Goal: Check status: Check status

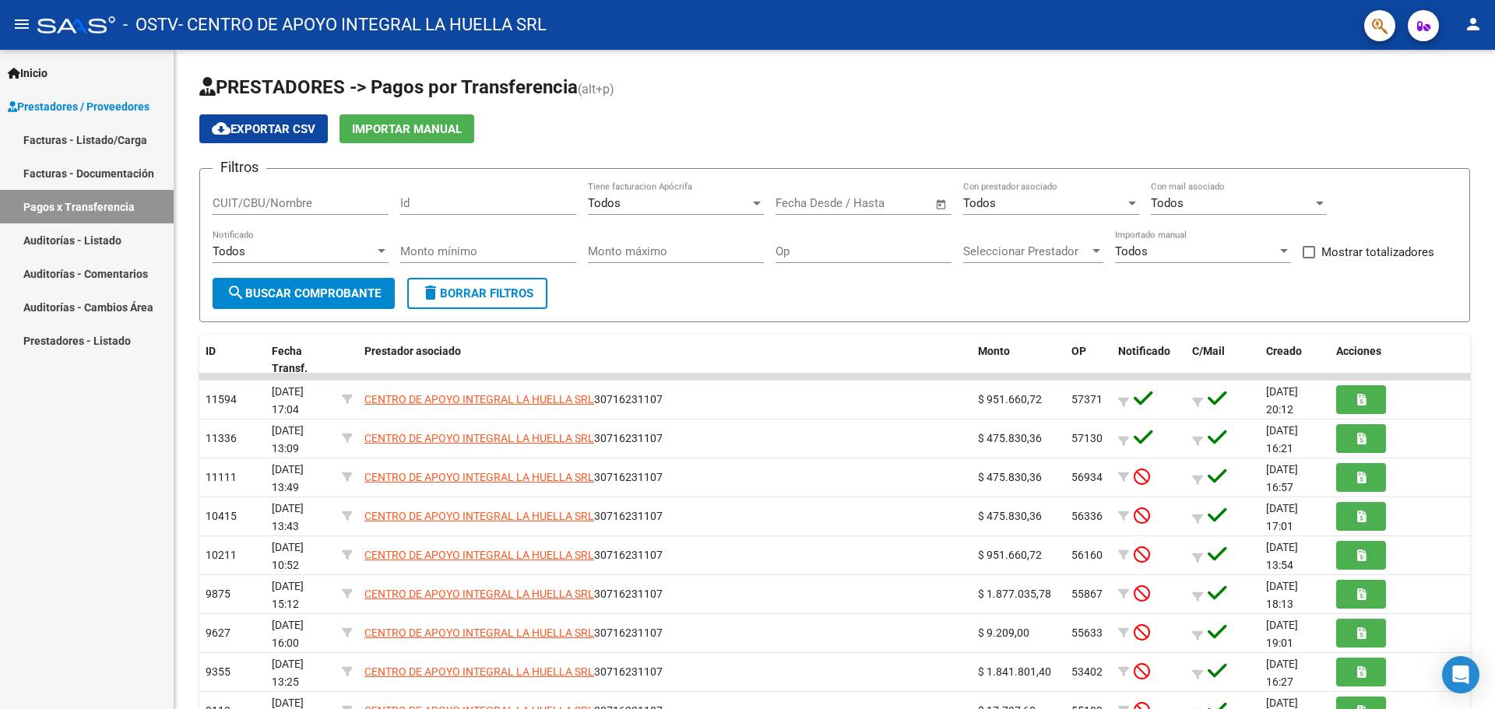
click at [120, 143] on link "Facturas - Listado/Carga" at bounding box center [87, 139] width 174 height 33
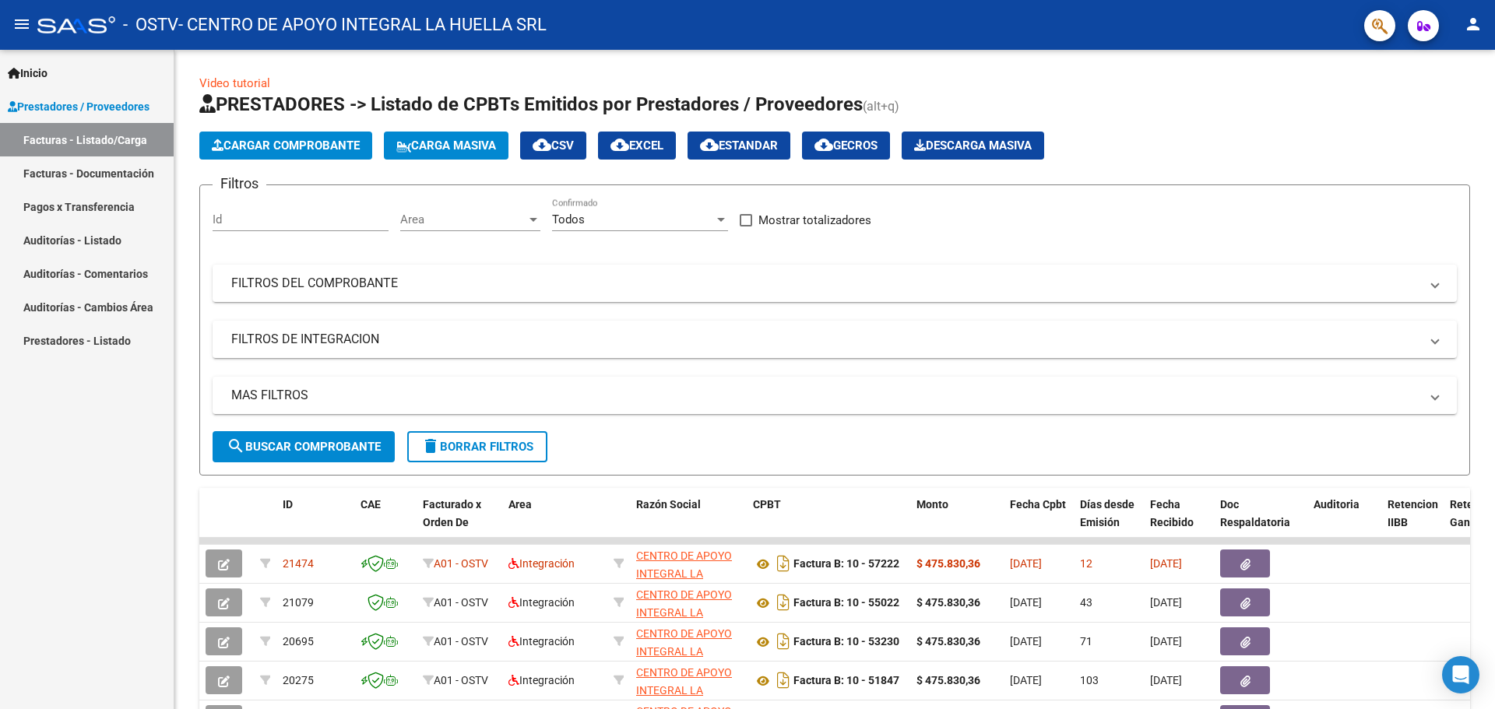
click at [126, 178] on link "Facturas - Documentación" at bounding box center [87, 173] width 174 height 33
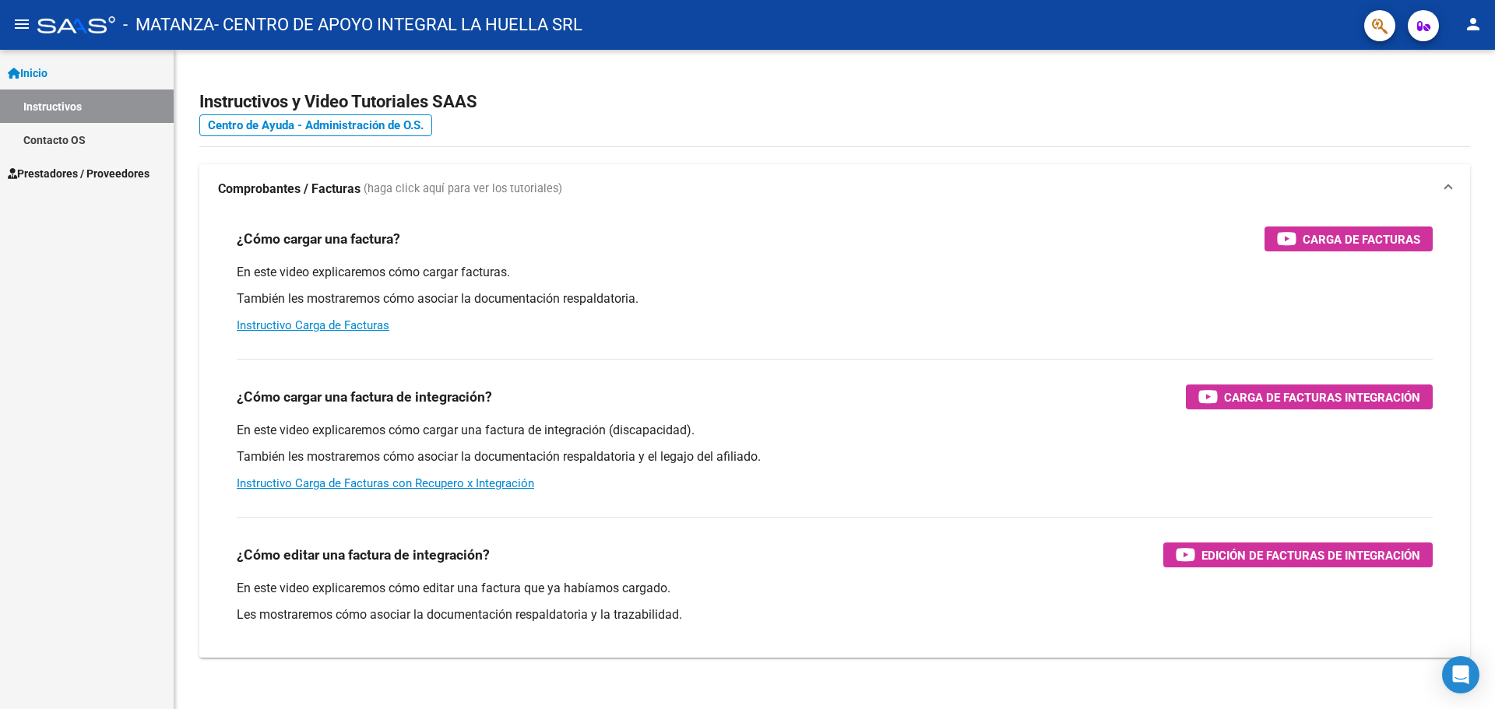
click at [104, 177] on span "Prestadores / Proveedores" at bounding box center [79, 173] width 142 height 17
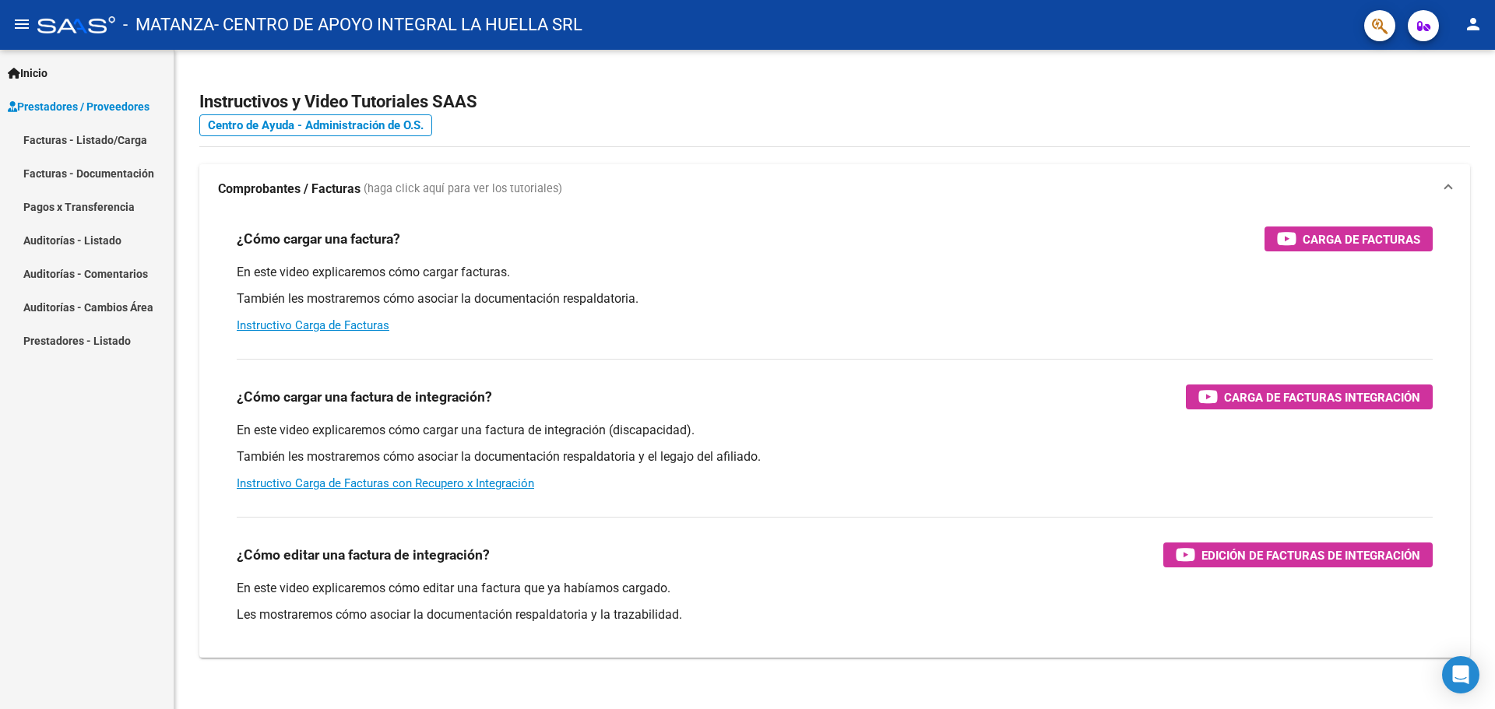
click at [104, 168] on link "Facturas - Documentación" at bounding box center [87, 173] width 174 height 33
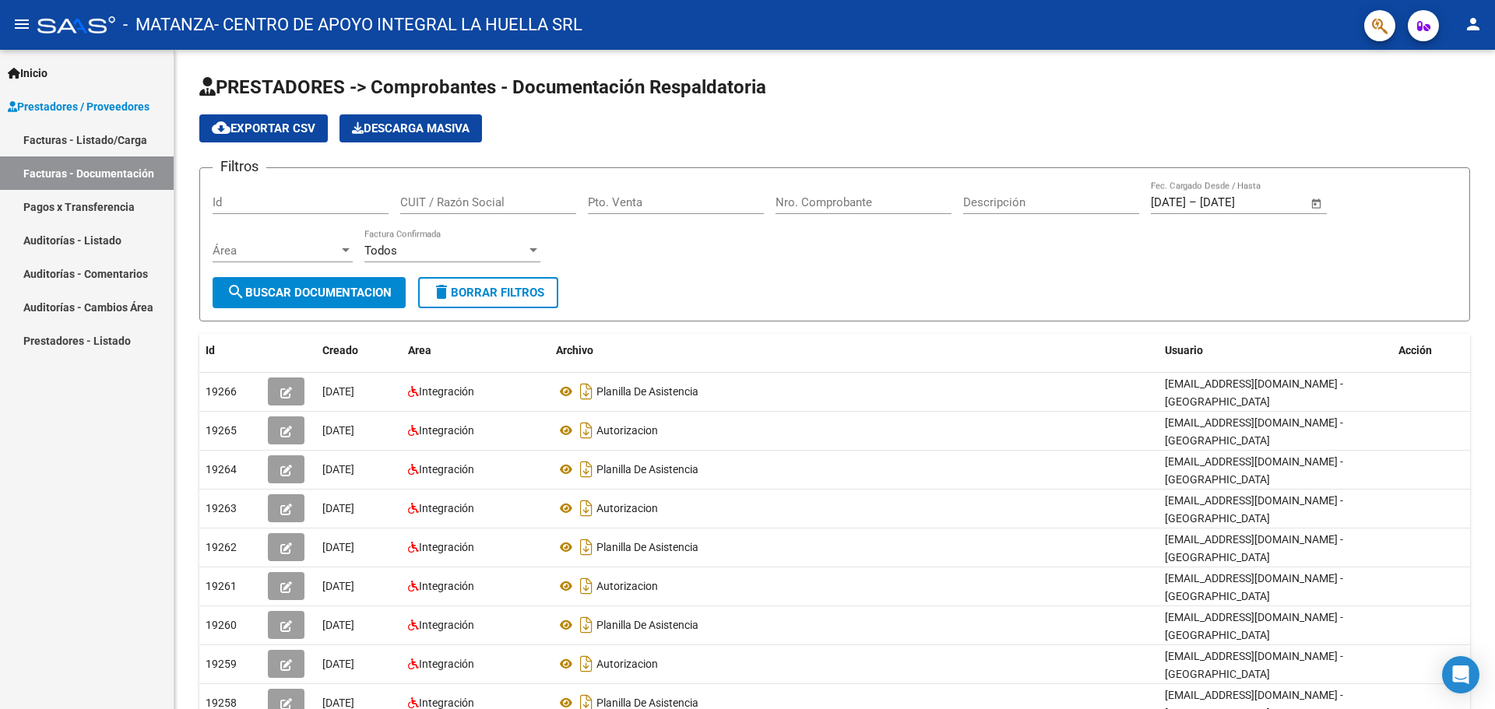
click at [77, 146] on link "Facturas - Listado/Carga" at bounding box center [87, 139] width 174 height 33
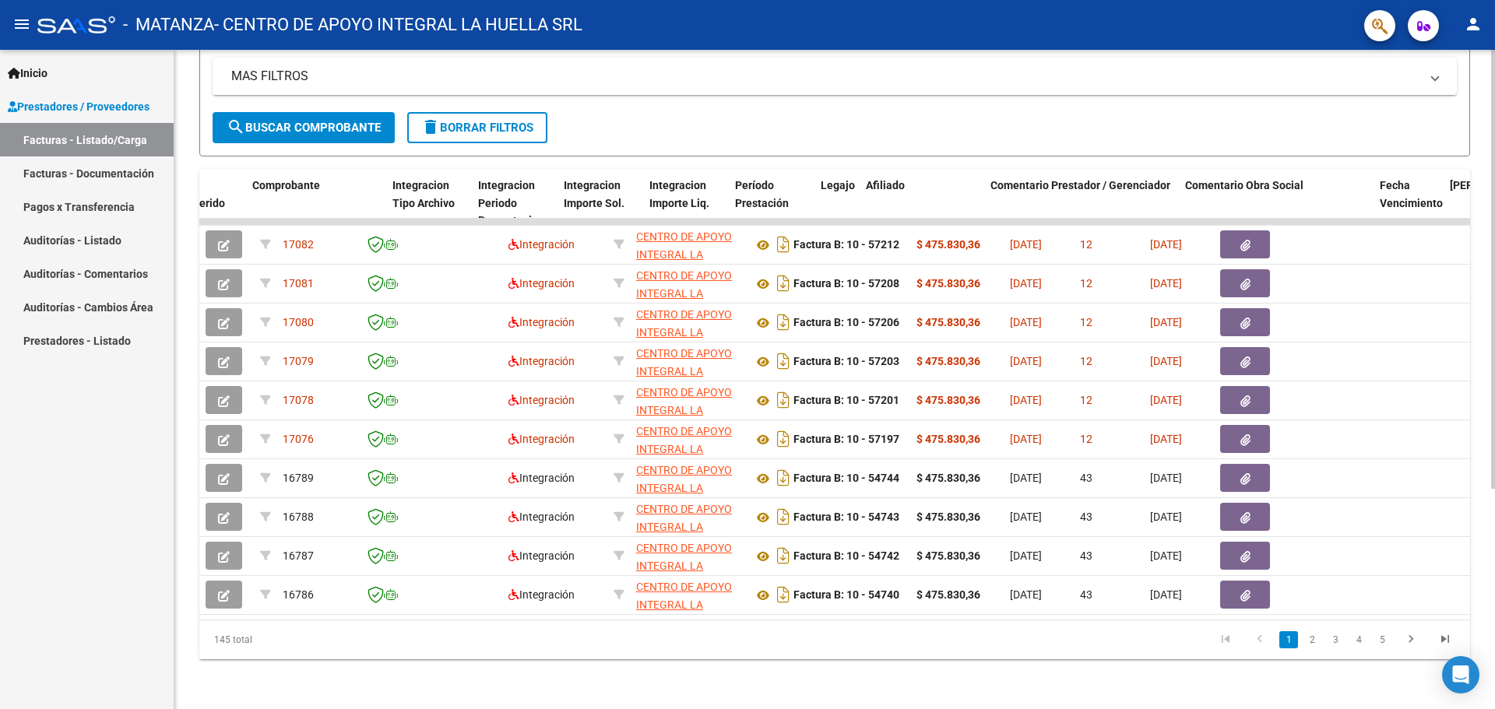
scroll to position [0, 2012]
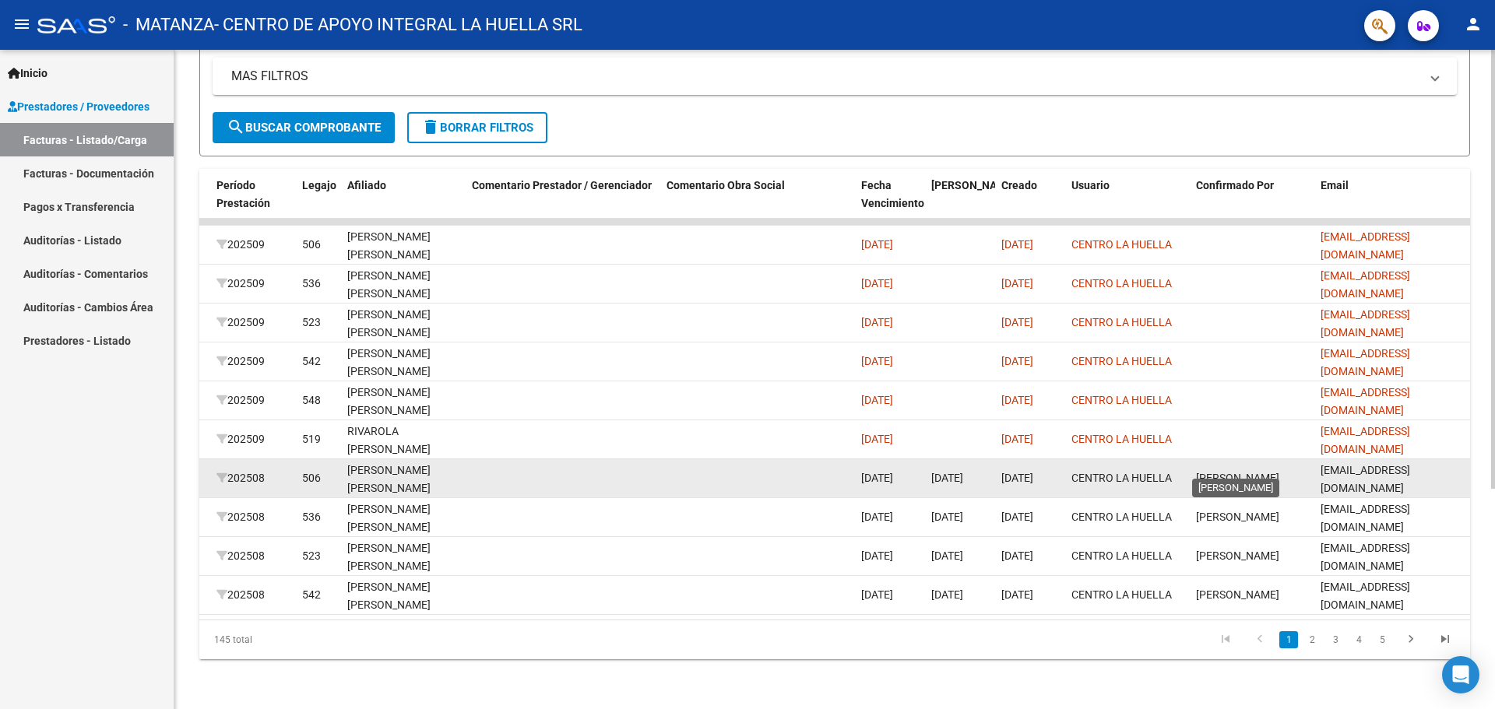
click at [1228, 472] on span "Erica Tersiese" at bounding box center [1237, 478] width 83 height 12
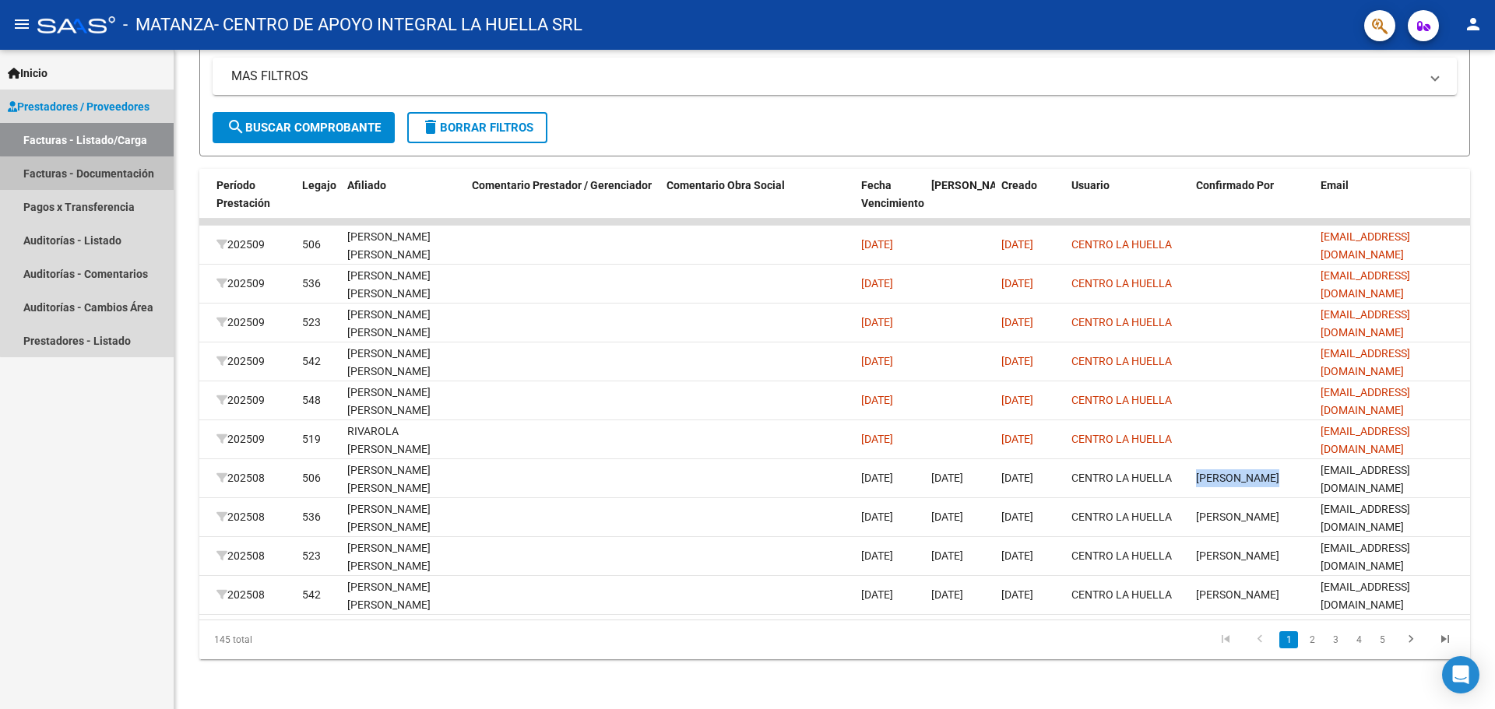
click at [114, 175] on link "Facturas - Documentación" at bounding box center [87, 173] width 174 height 33
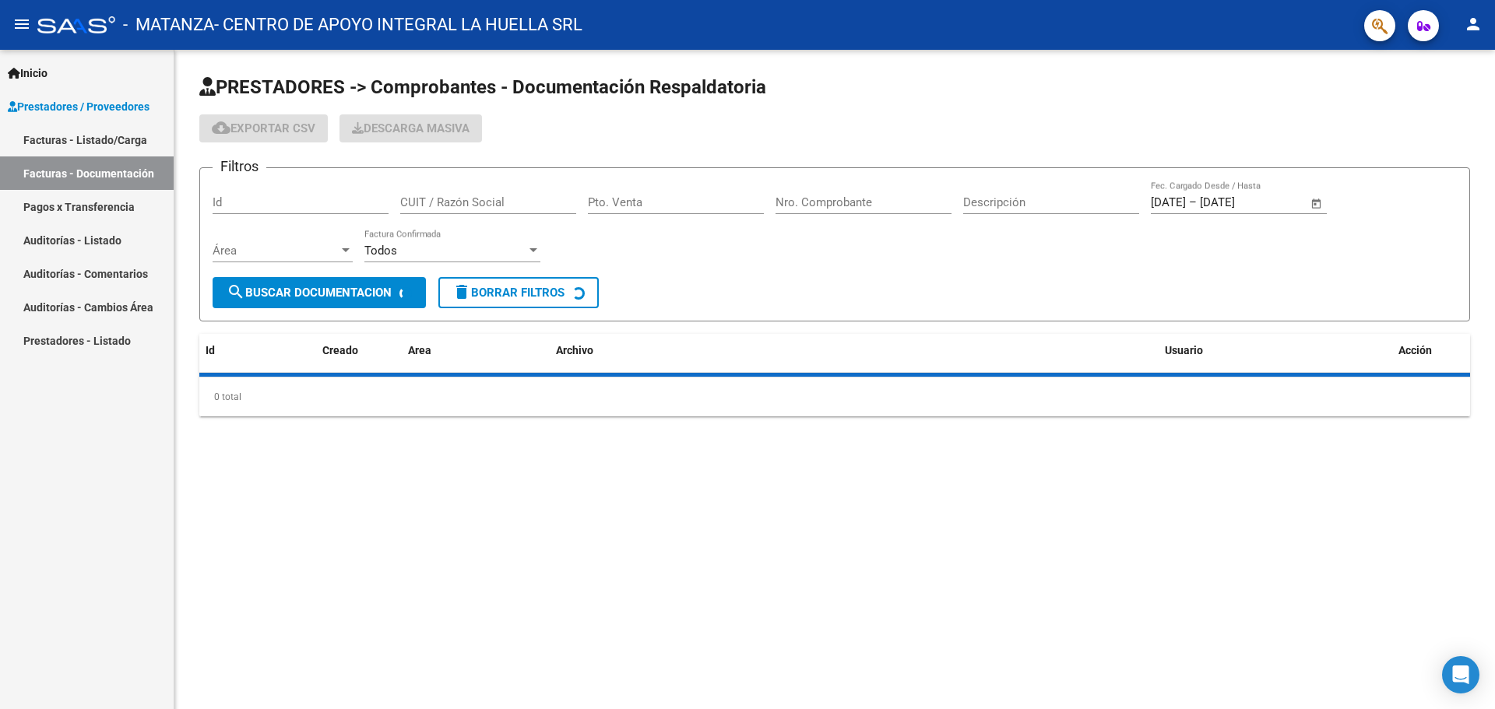
click at [112, 202] on link "Pagos x Transferencia" at bounding box center [87, 206] width 174 height 33
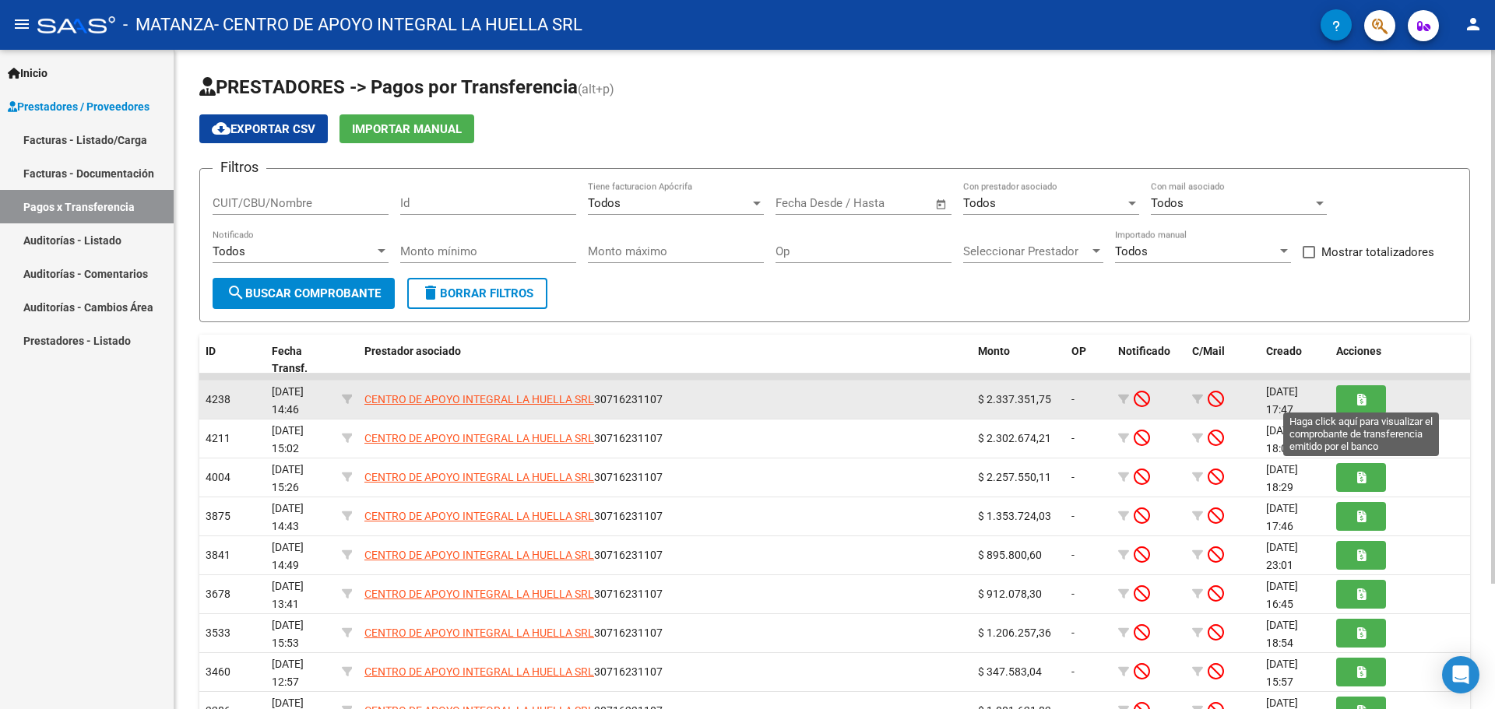
click at [1356, 403] on button "button" at bounding box center [1361, 400] width 50 height 29
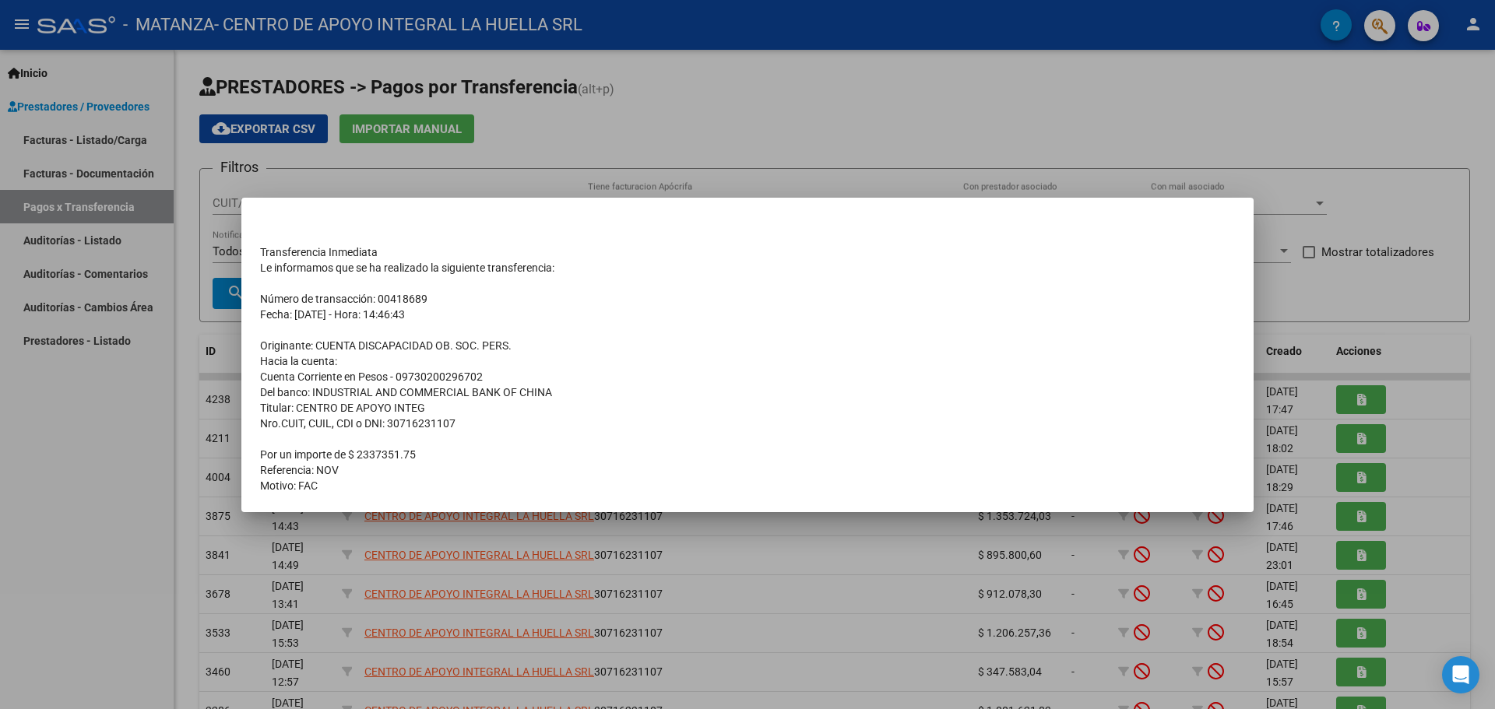
click at [1324, 376] on div at bounding box center [747, 354] width 1495 height 709
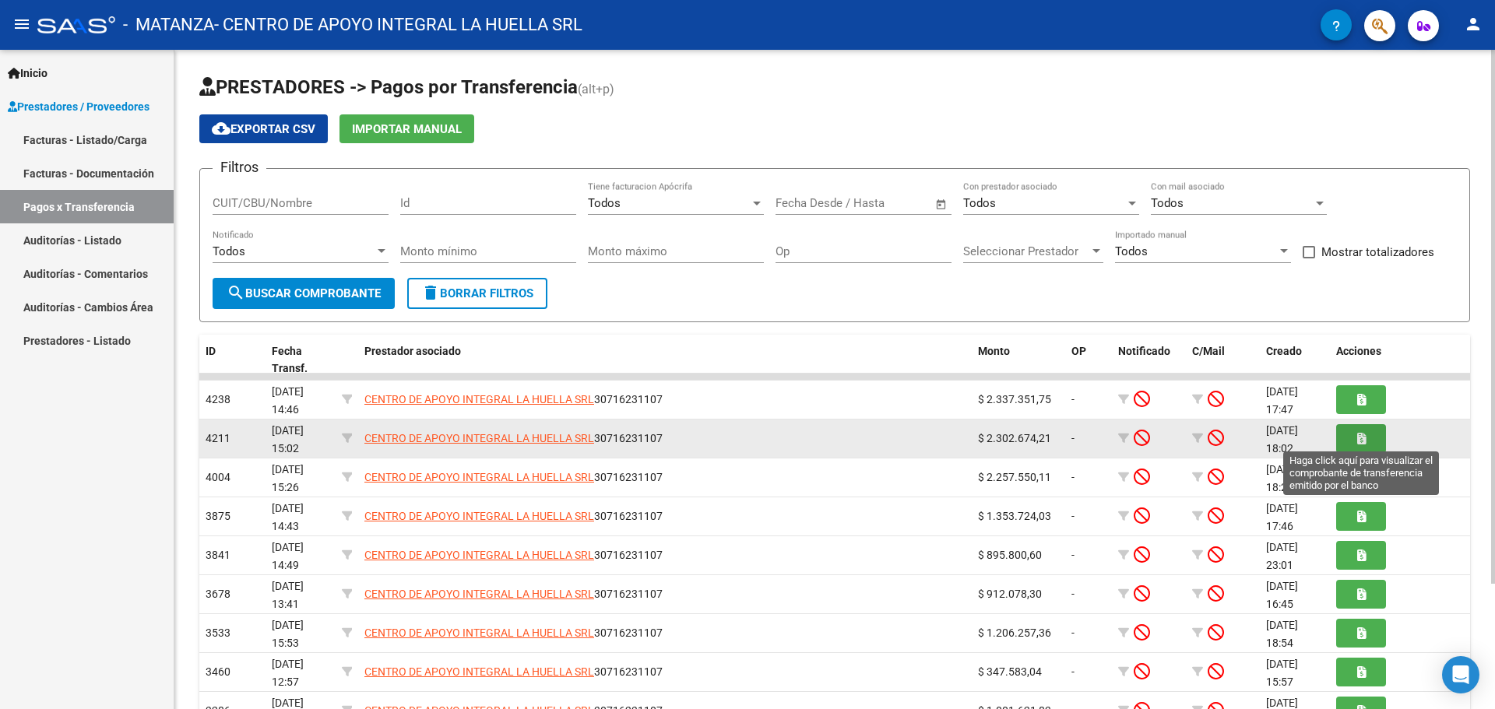
click at [1366, 442] on button "button" at bounding box center [1361, 438] width 50 height 29
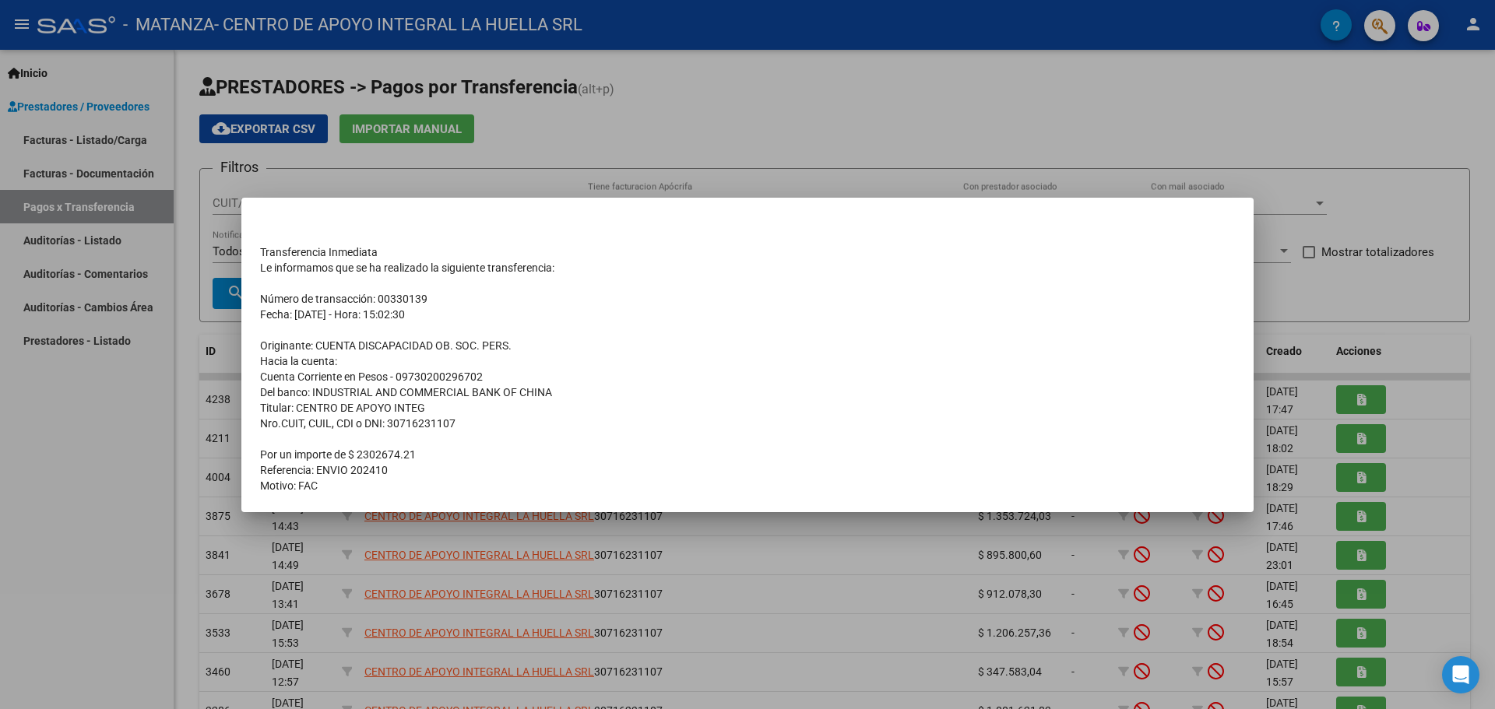
click at [1399, 280] on div at bounding box center [747, 354] width 1495 height 709
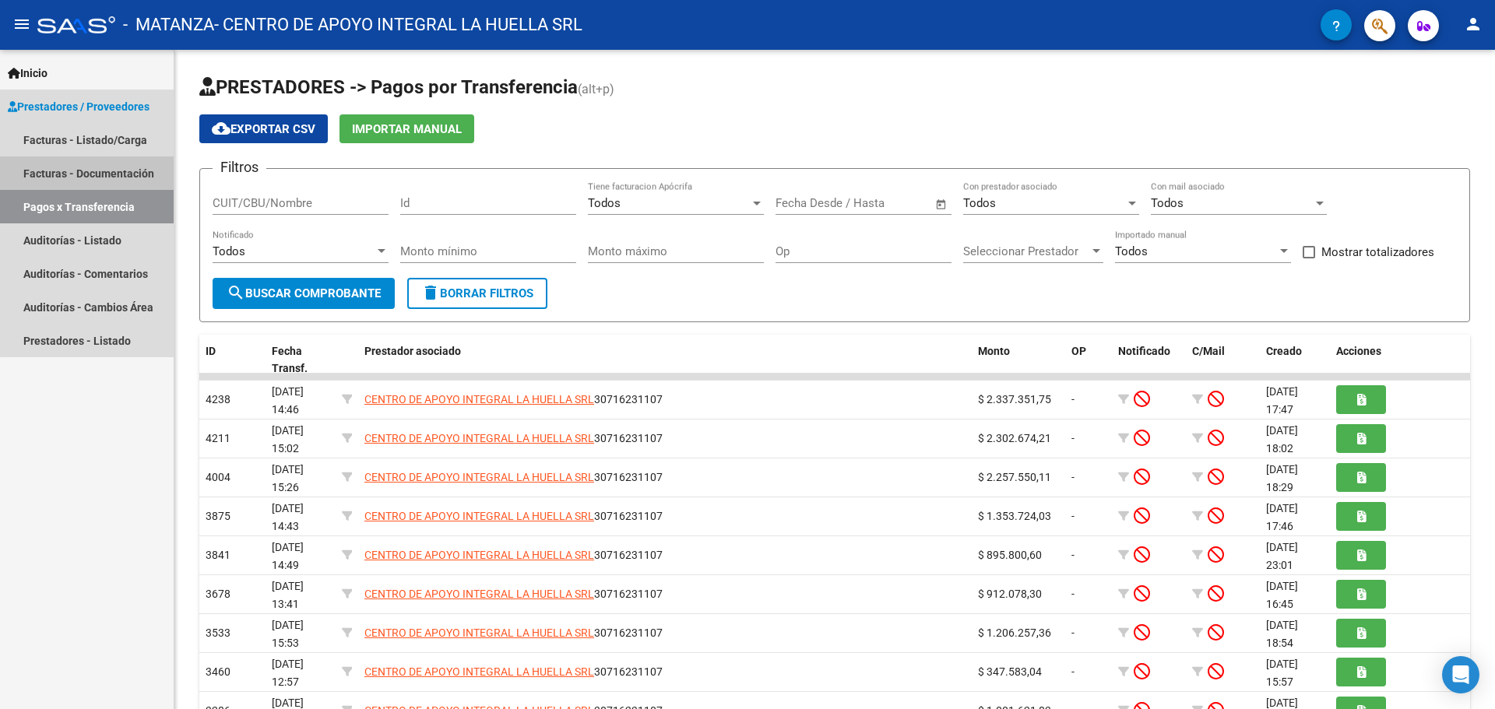
click at [103, 173] on link "Facturas - Documentación" at bounding box center [87, 173] width 174 height 33
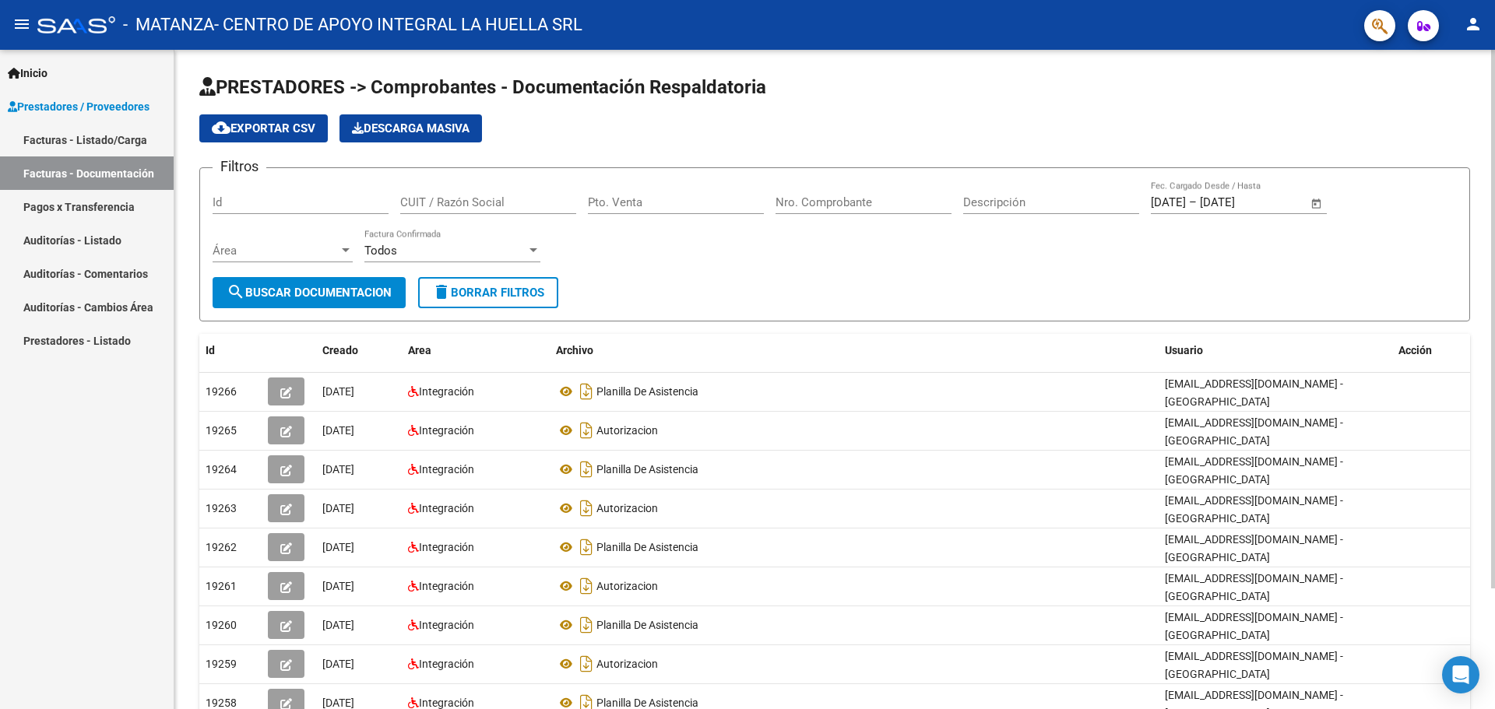
scroll to position [147, 0]
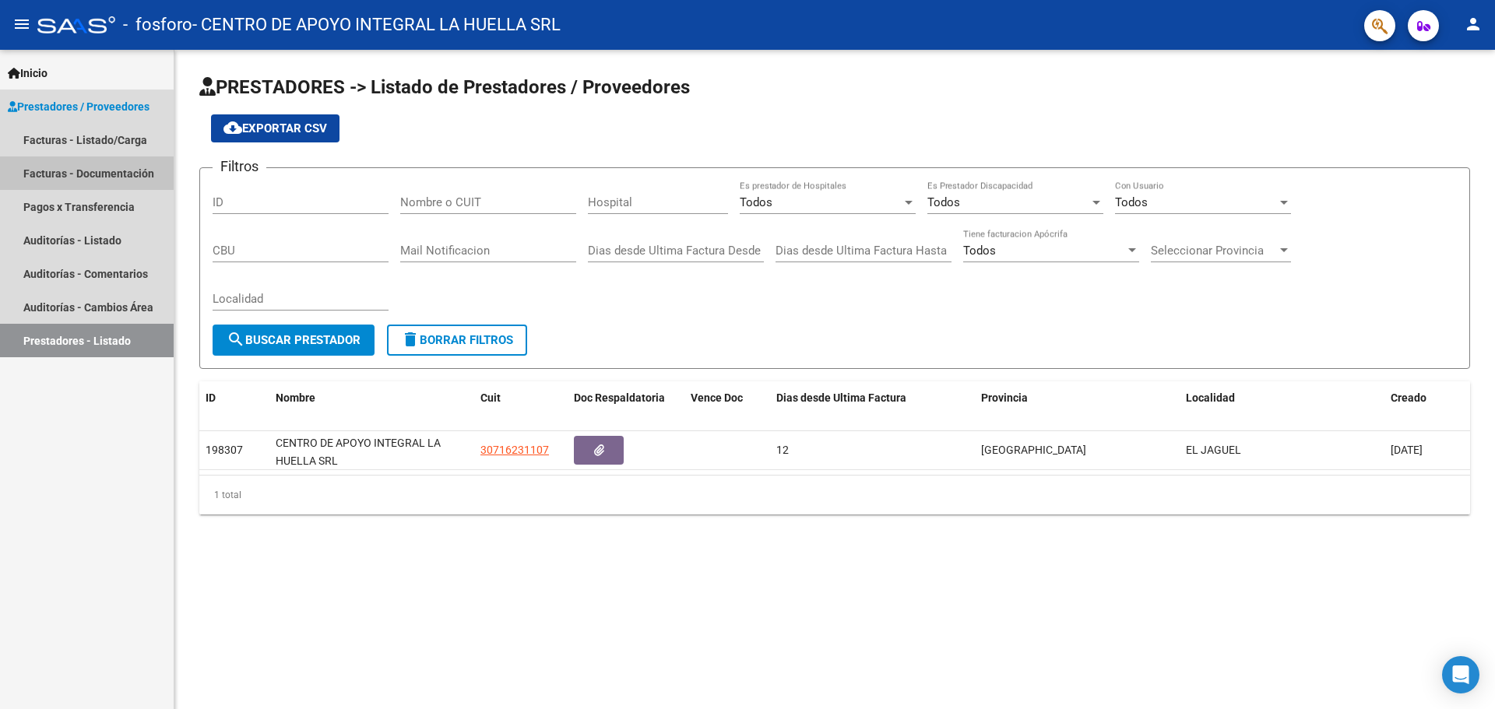
click at [116, 172] on link "Facturas - Documentación" at bounding box center [87, 173] width 174 height 33
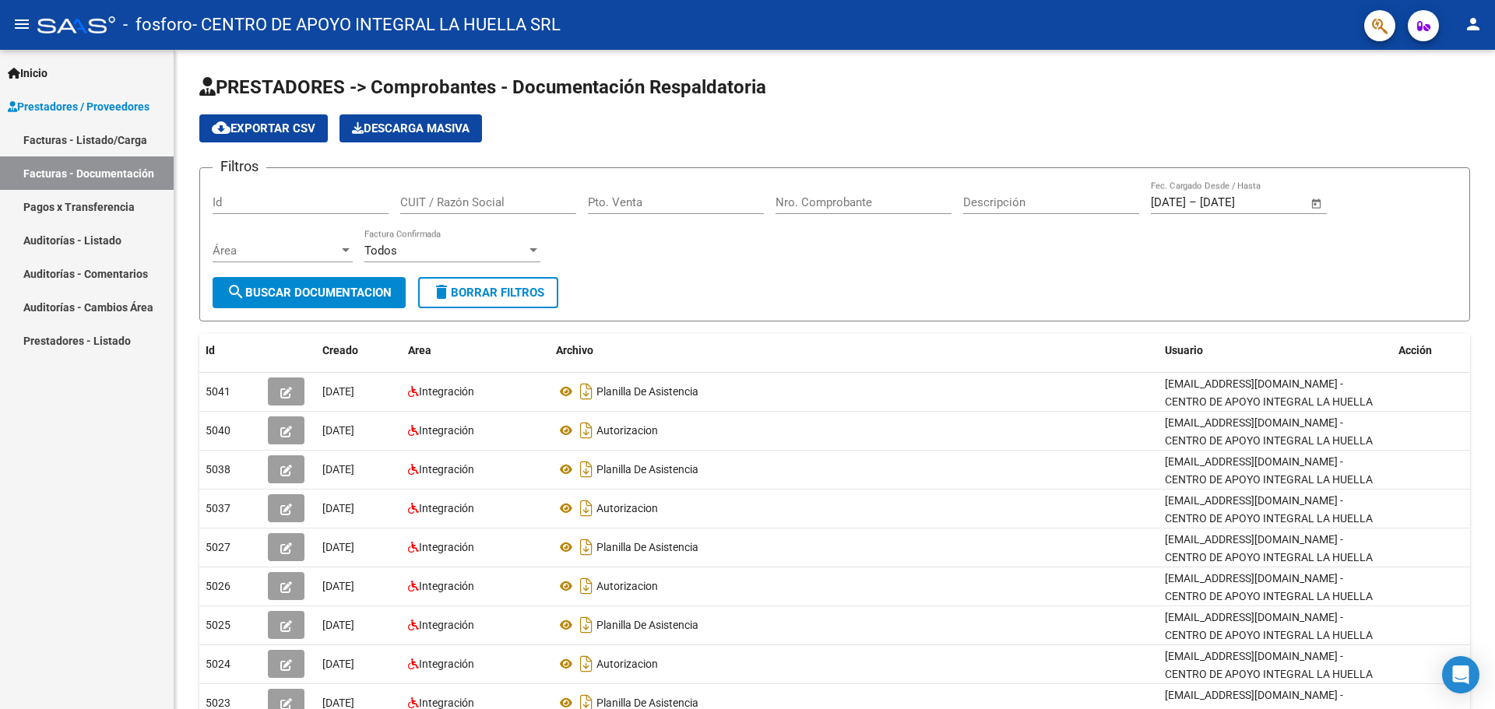
click at [119, 209] on link "Pagos x Transferencia" at bounding box center [87, 206] width 174 height 33
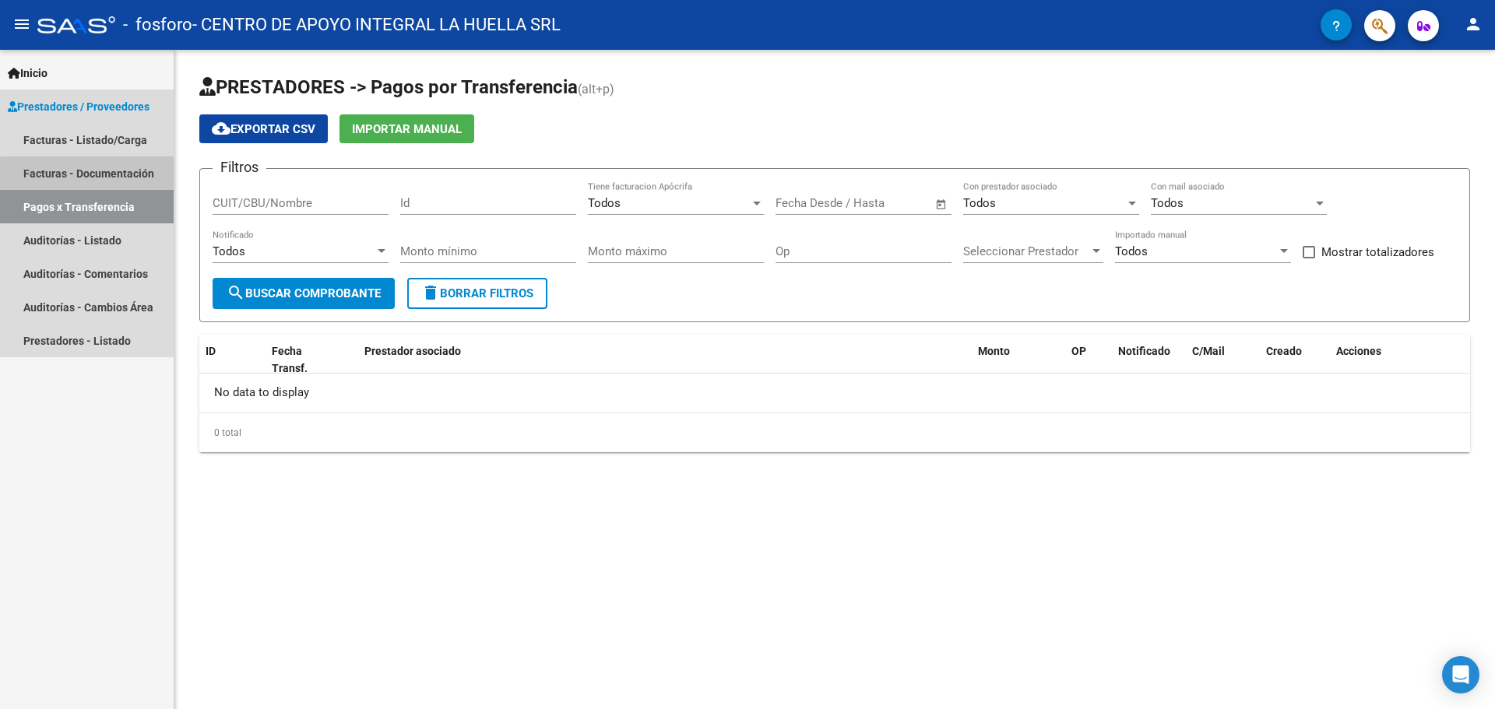
click at [109, 177] on link "Facturas - Documentación" at bounding box center [87, 173] width 174 height 33
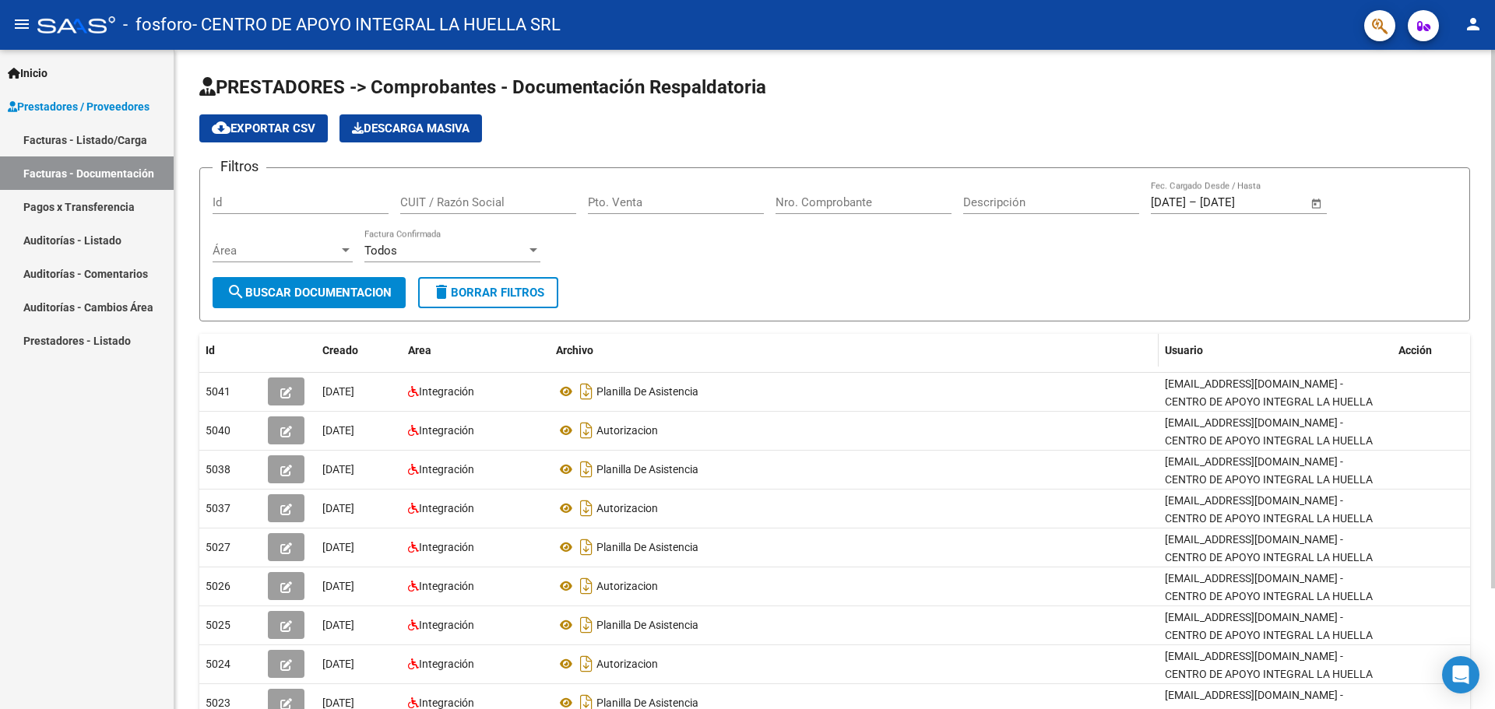
scroll to position [147, 0]
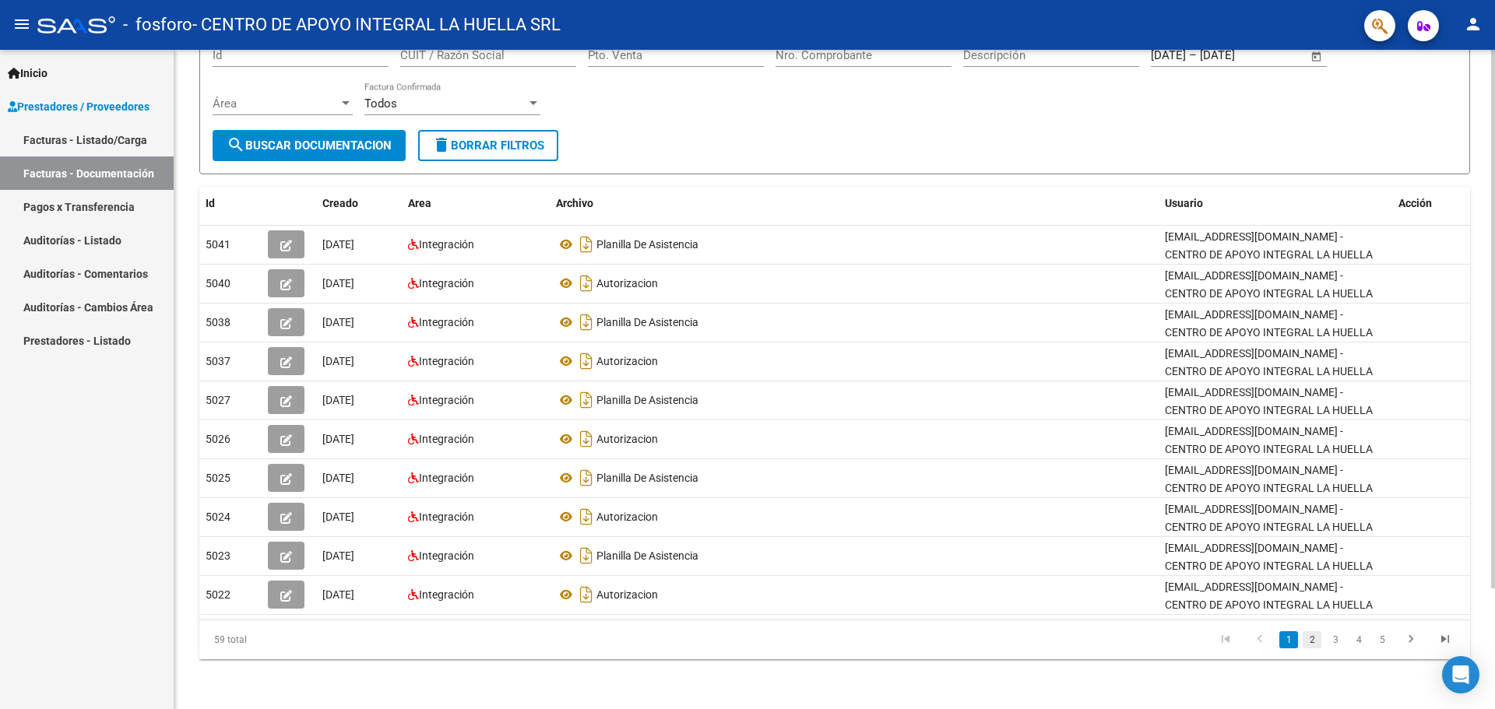
click at [1311, 646] on link "2" at bounding box center [1312, 640] width 19 height 17
click at [1331, 643] on link "3" at bounding box center [1335, 640] width 19 height 17
click at [1360, 646] on link "4" at bounding box center [1359, 640] width 19 height 17
click at [1378, 646] on link "6" at bounding box center [1382, 640] width 19 height 17
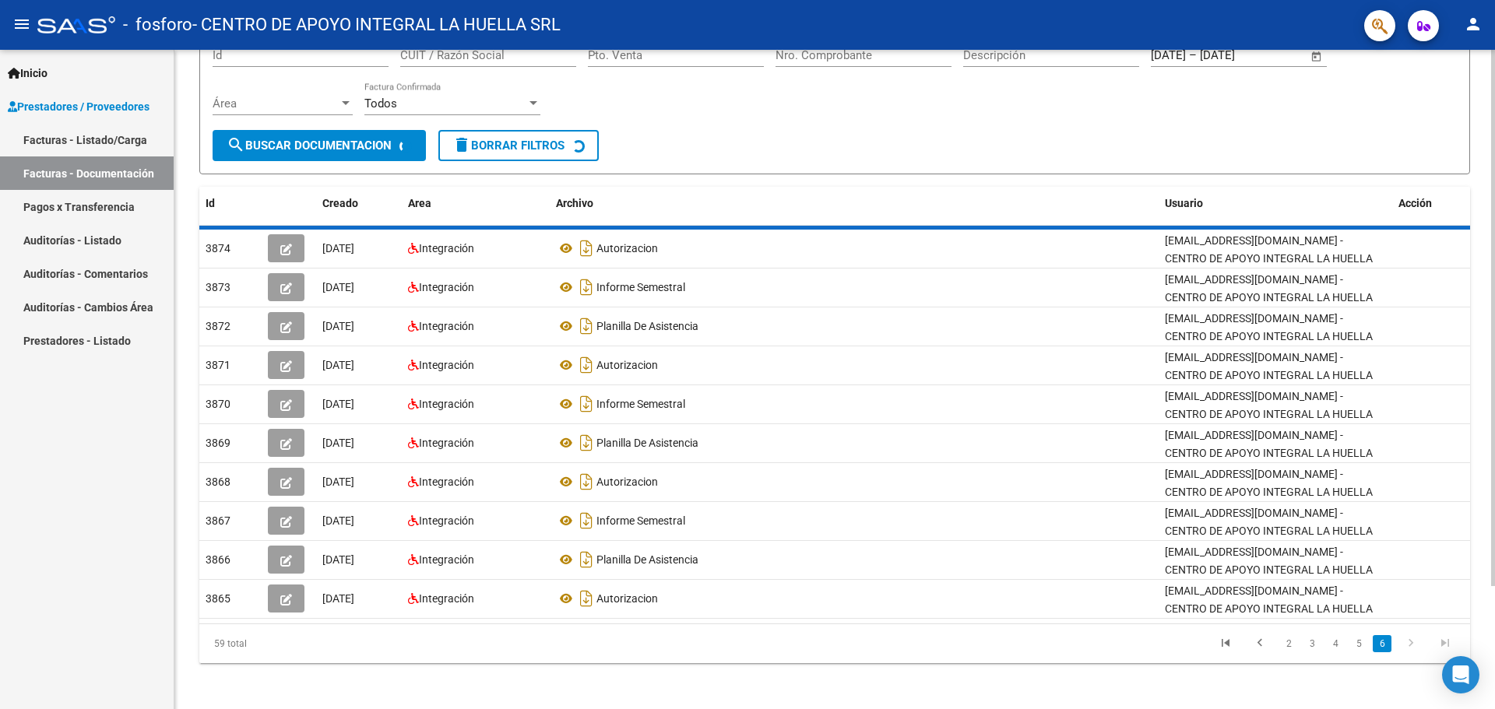
scroll to position [108, 0]
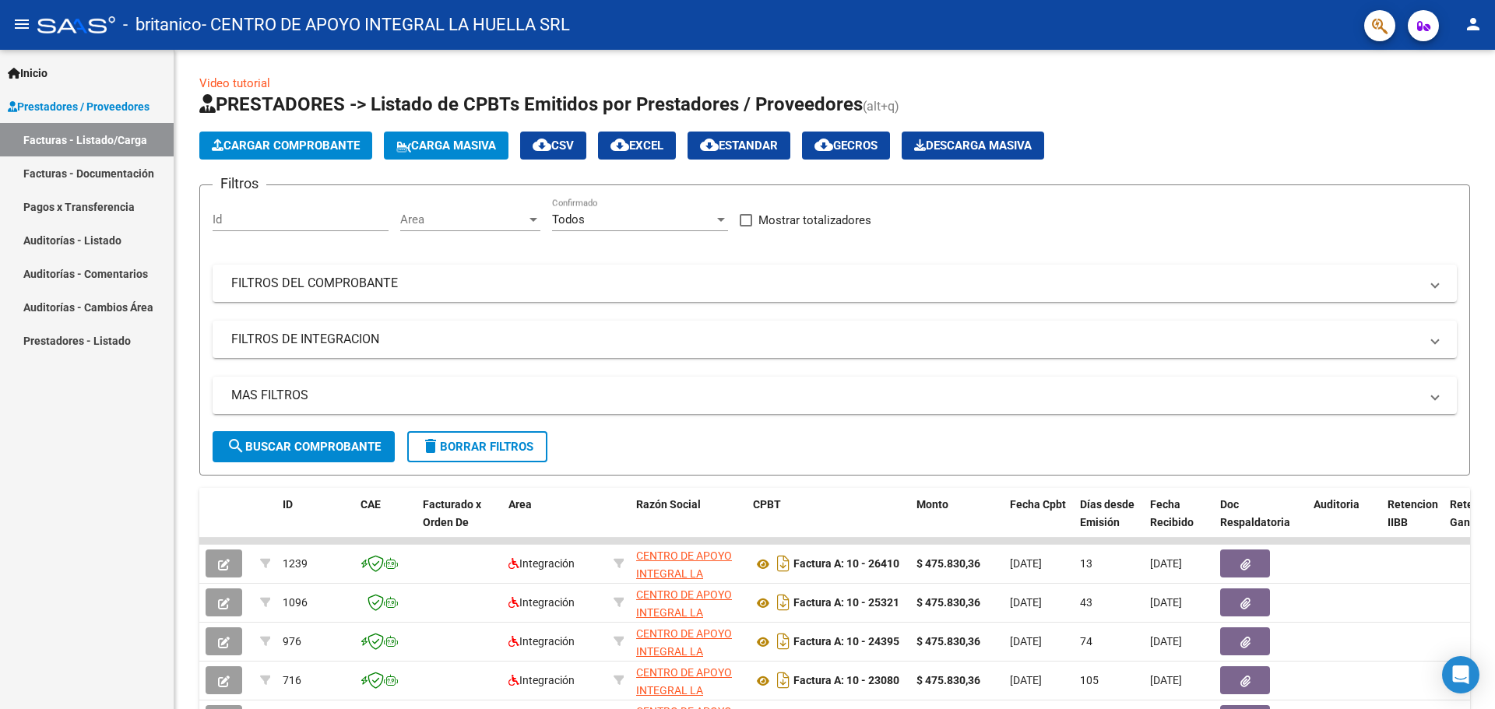
drag, startPoint x: 111, startPoint y: 179, endPoint x: 104, endPoint y: 174, distance: 8.4
click at [104, 174] on link "Facturas - Documentación" at bounding box center [87, 173] width 174 height 33
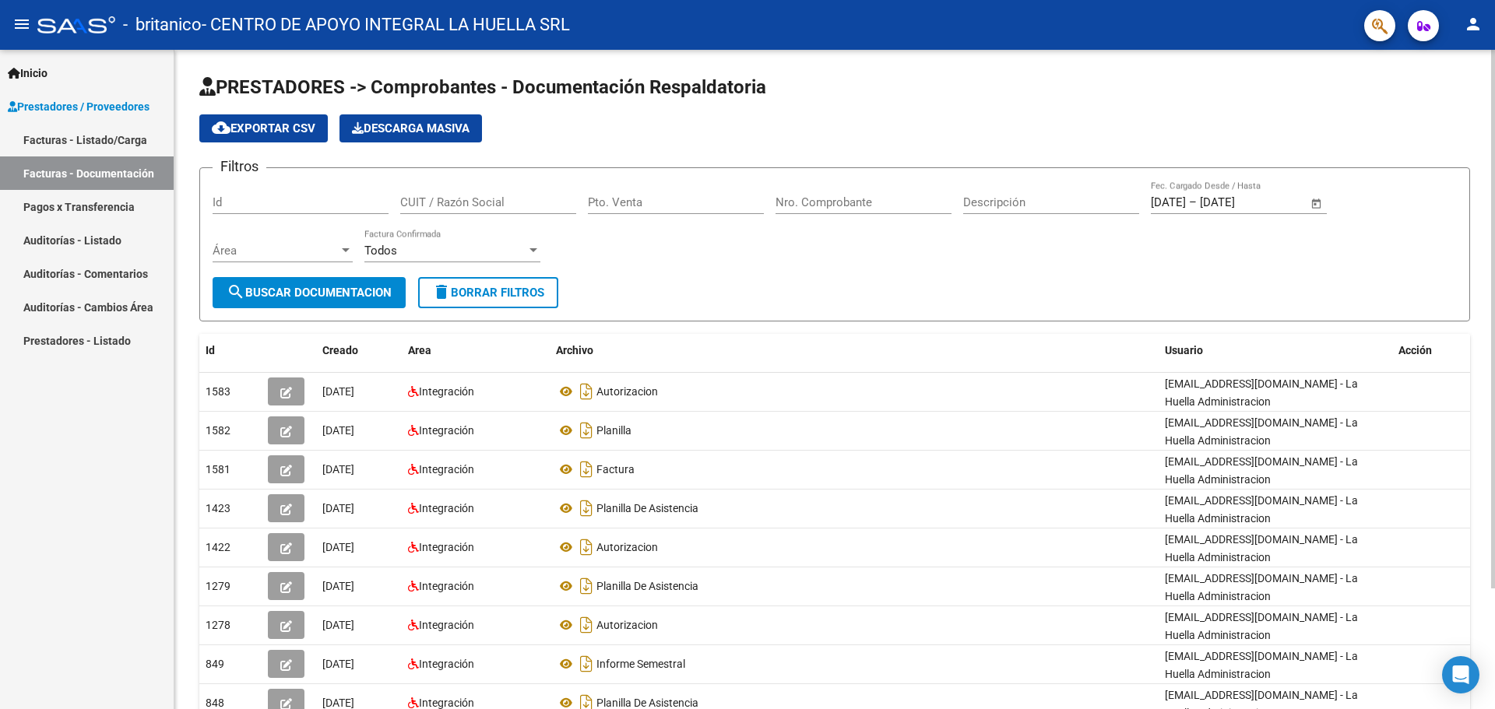
scroll to position [147, 0]
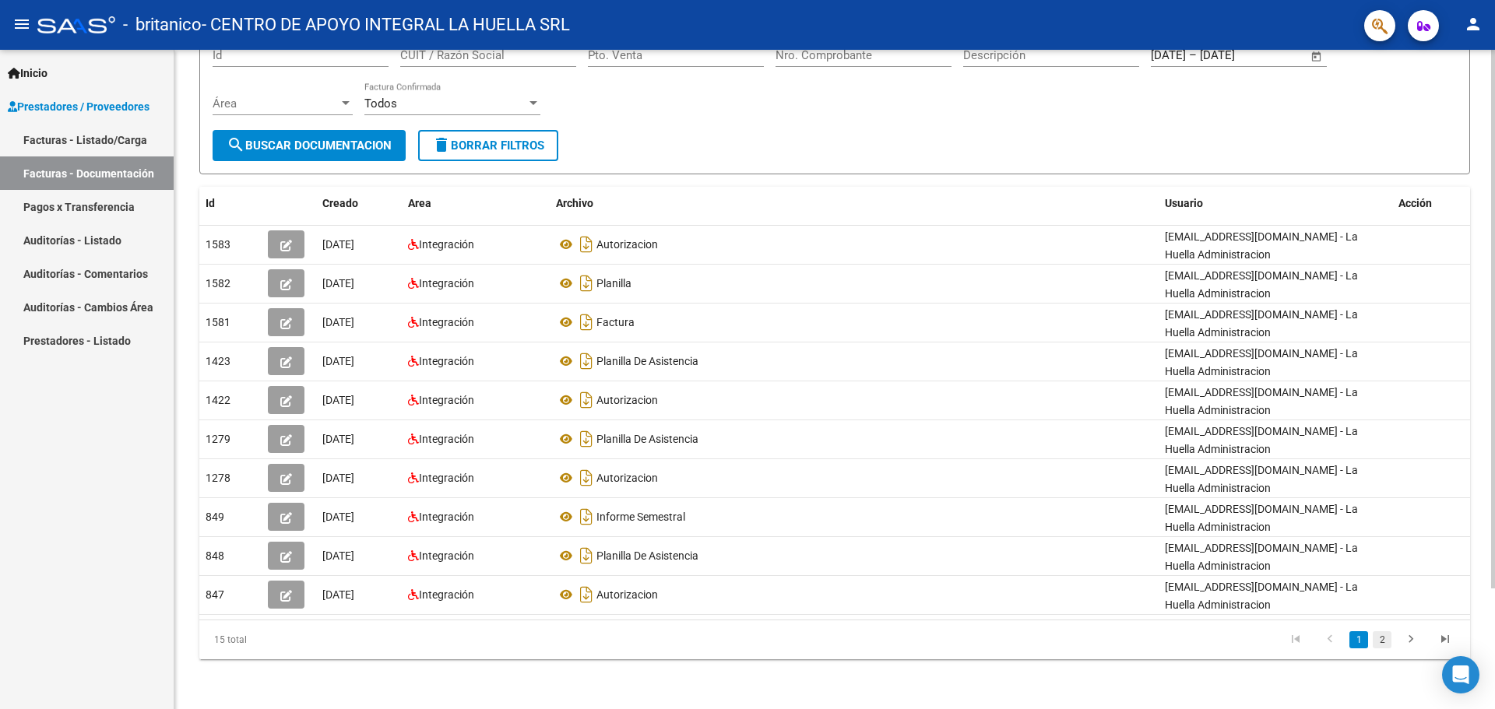
click at [1383, 638] on link "2" at bounding box center [1382, 640] width 19 height 17
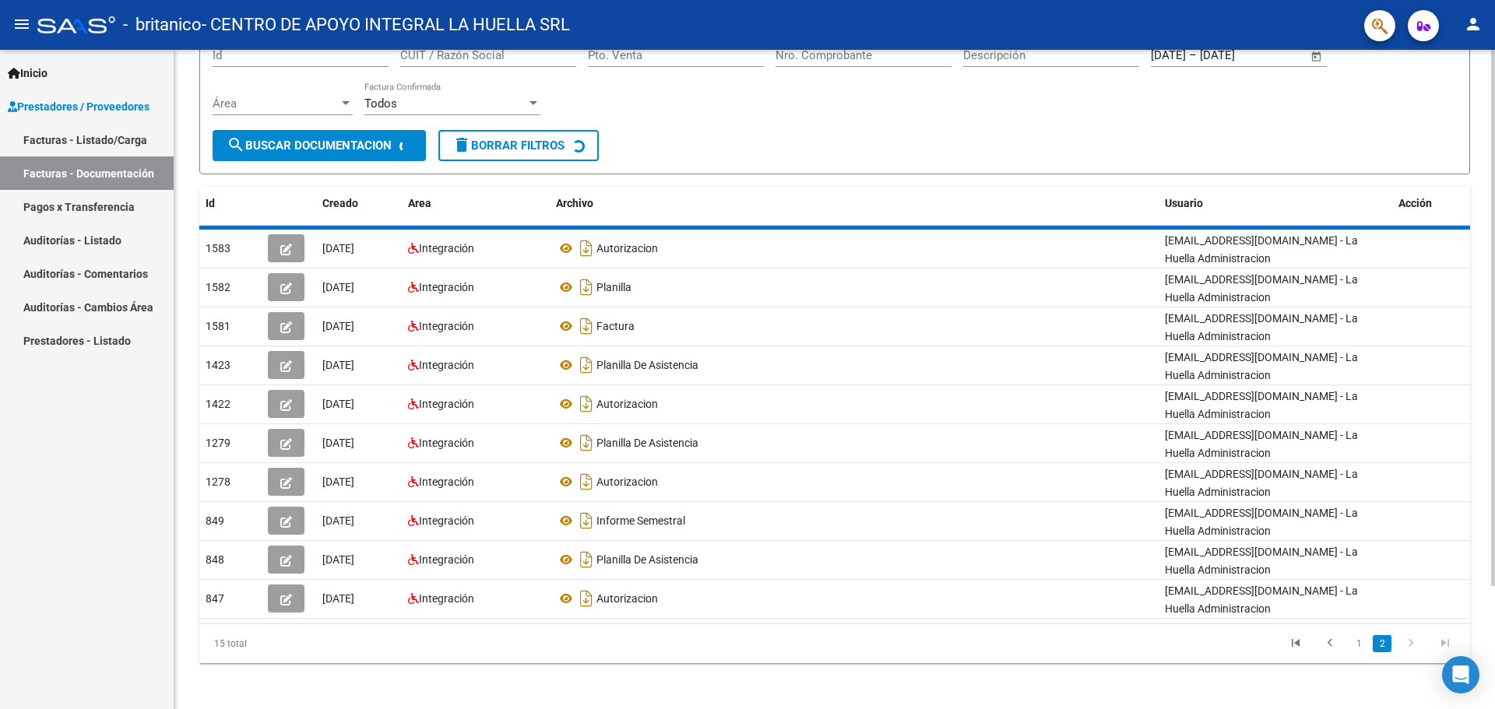
scroll to position [0, 0]
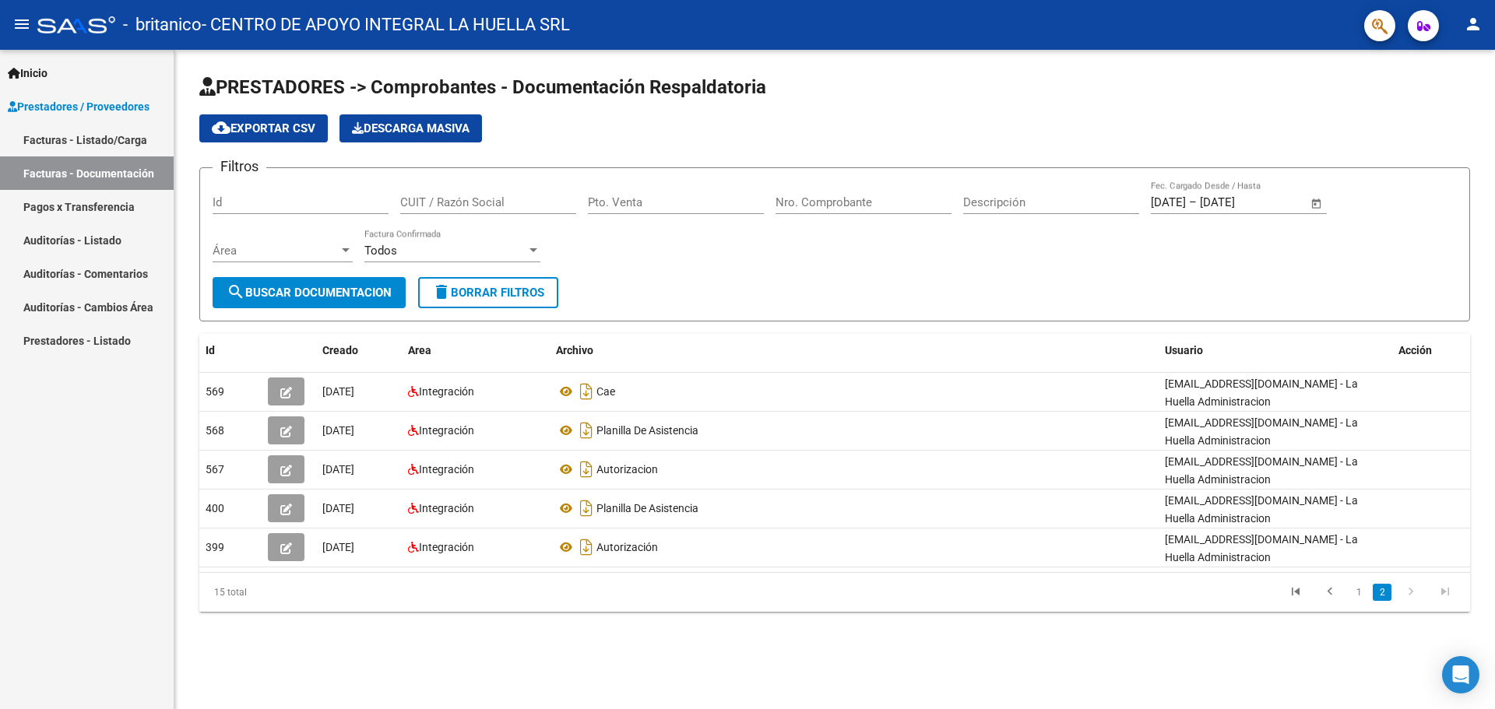
click at [82, 199] on link "Pagos x Transferencia" at bounding box center [87, 206] width 174 height 33
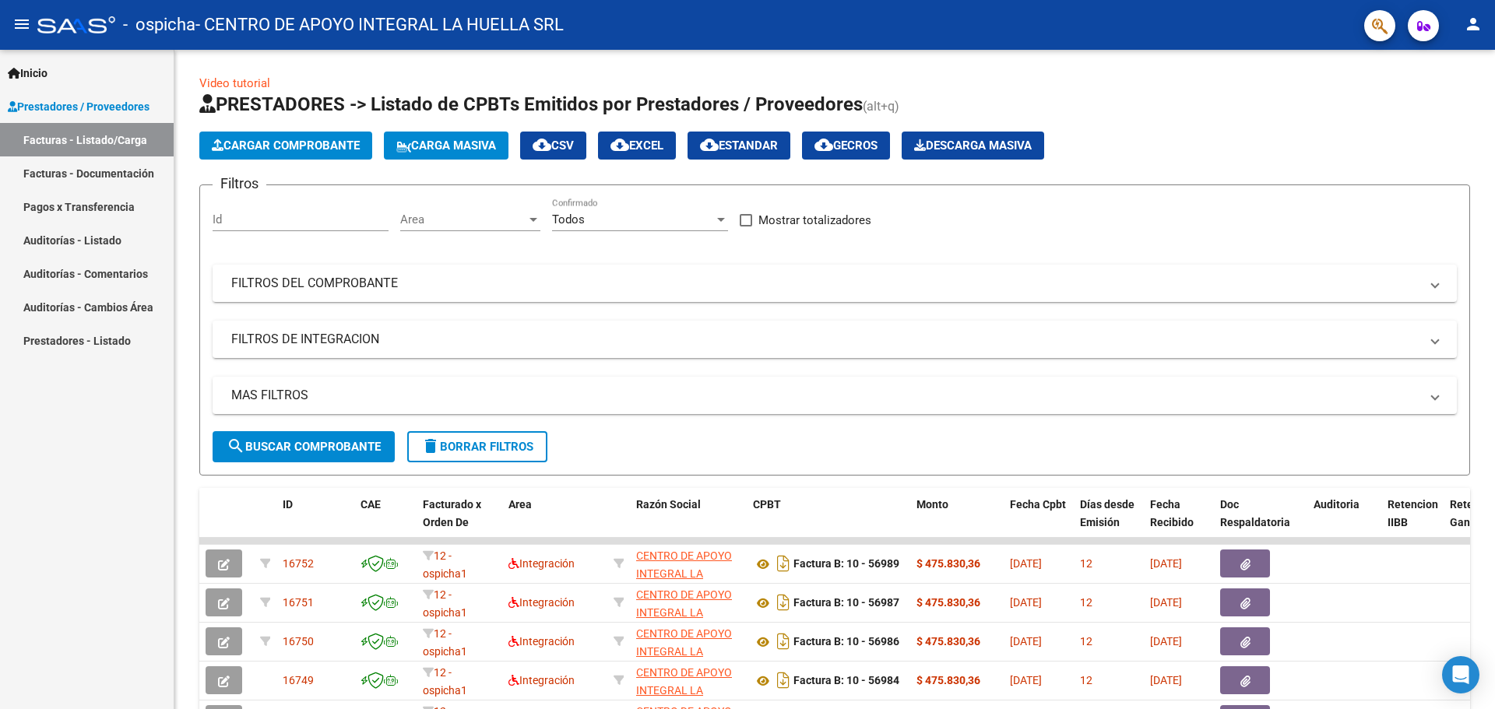
click at [120, 178] on link "Facturas - Documentación" at bounding box center [87, 173] width 174 height 33
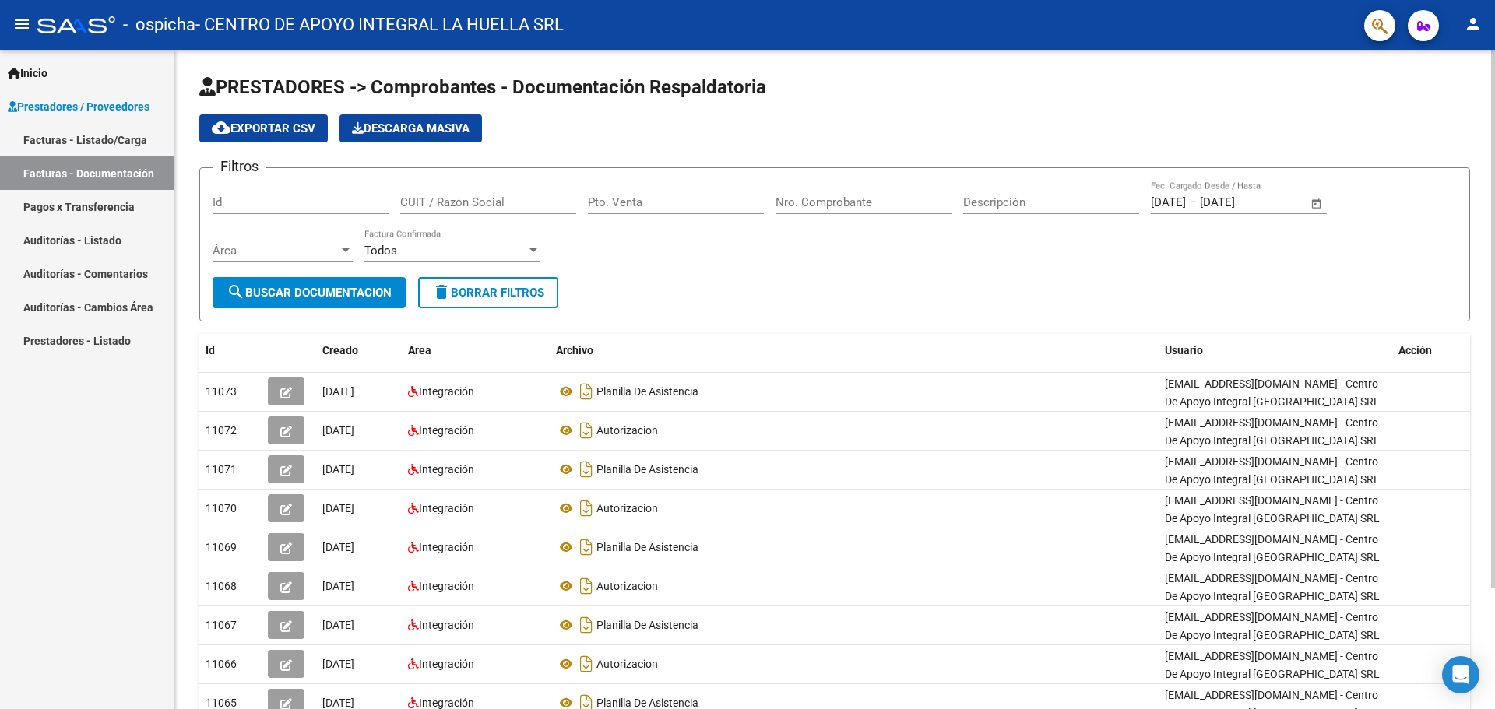
scroll to position [147, 0]
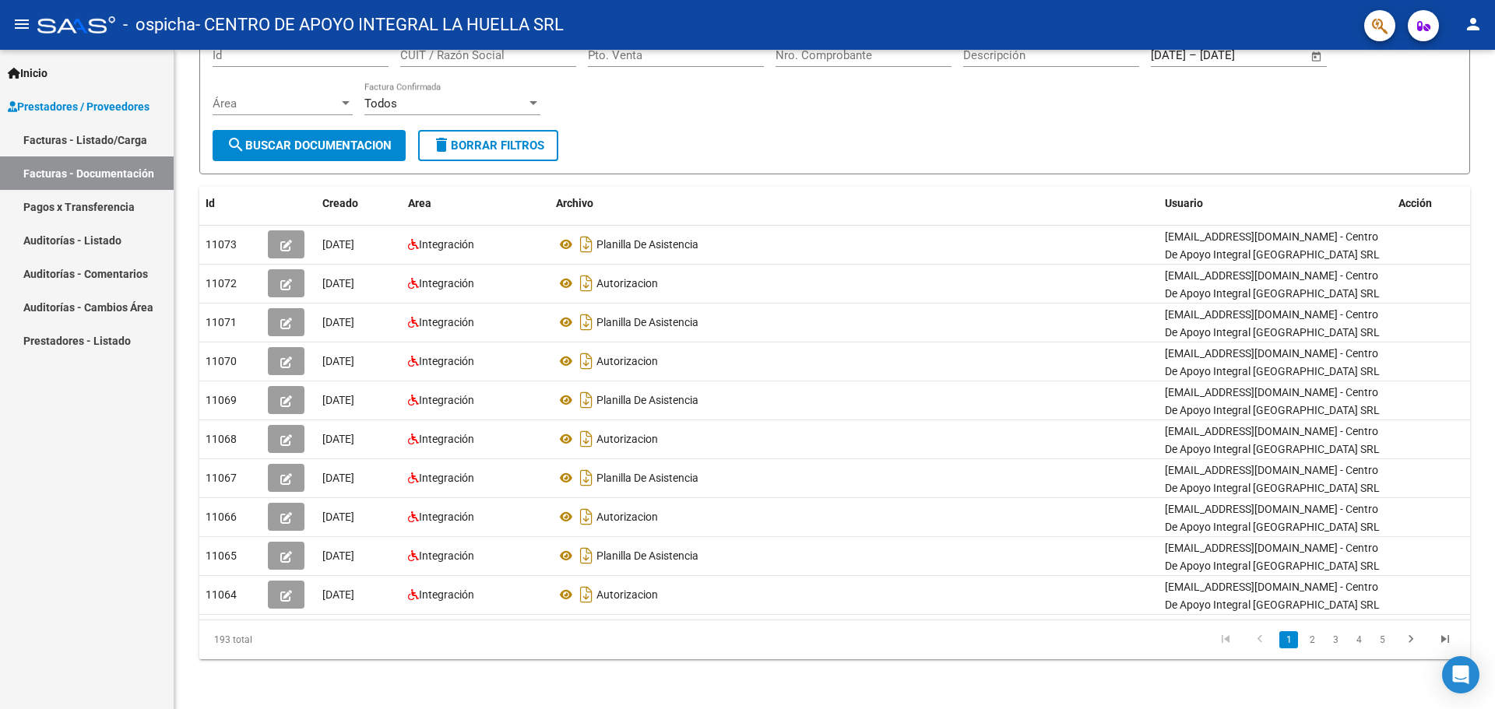
click at [114, 135] on link "Facturas - Listado/Carga" at bounding box center [87, 139] width 174 height 33
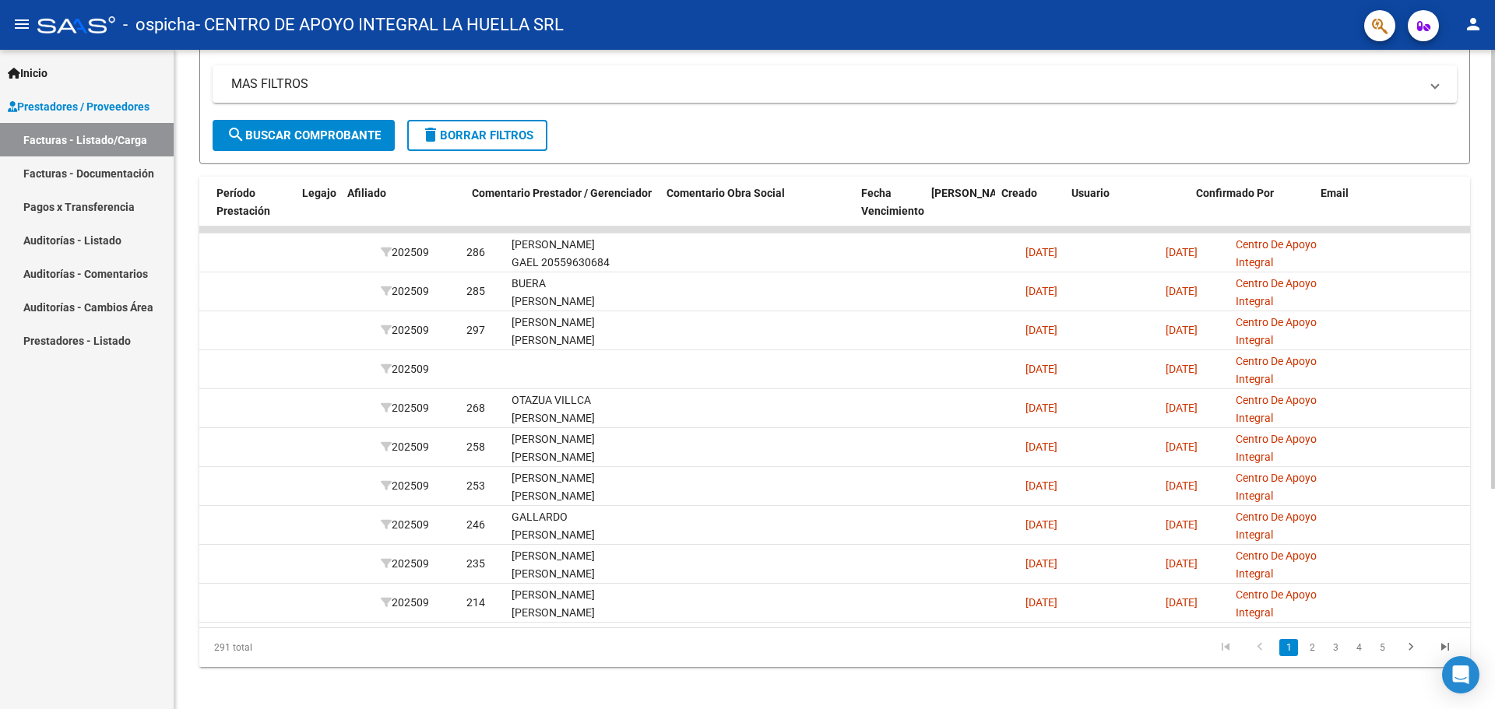
scroll to position [0, 2012]
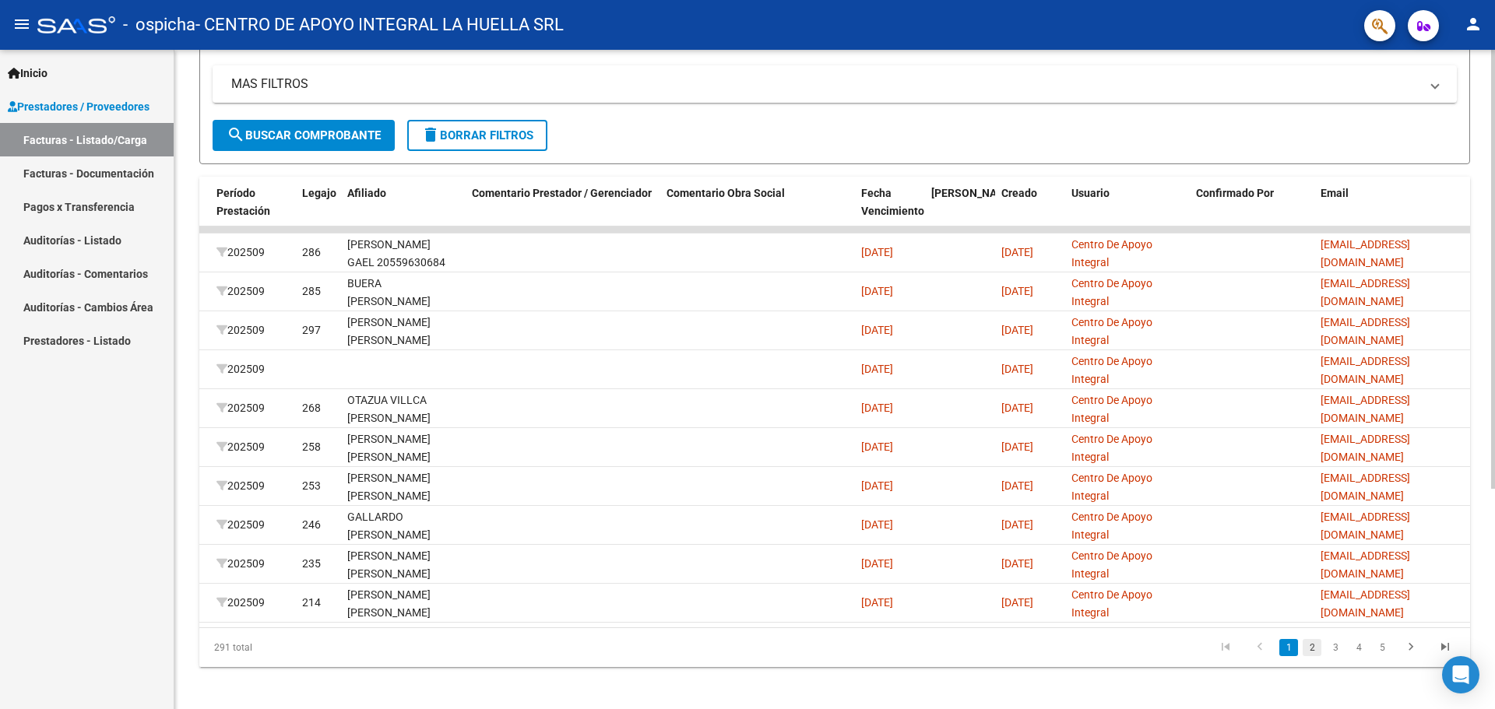
click at [1310, 657] on link "2" at bounding box center [1312, 647] width 19 height 17
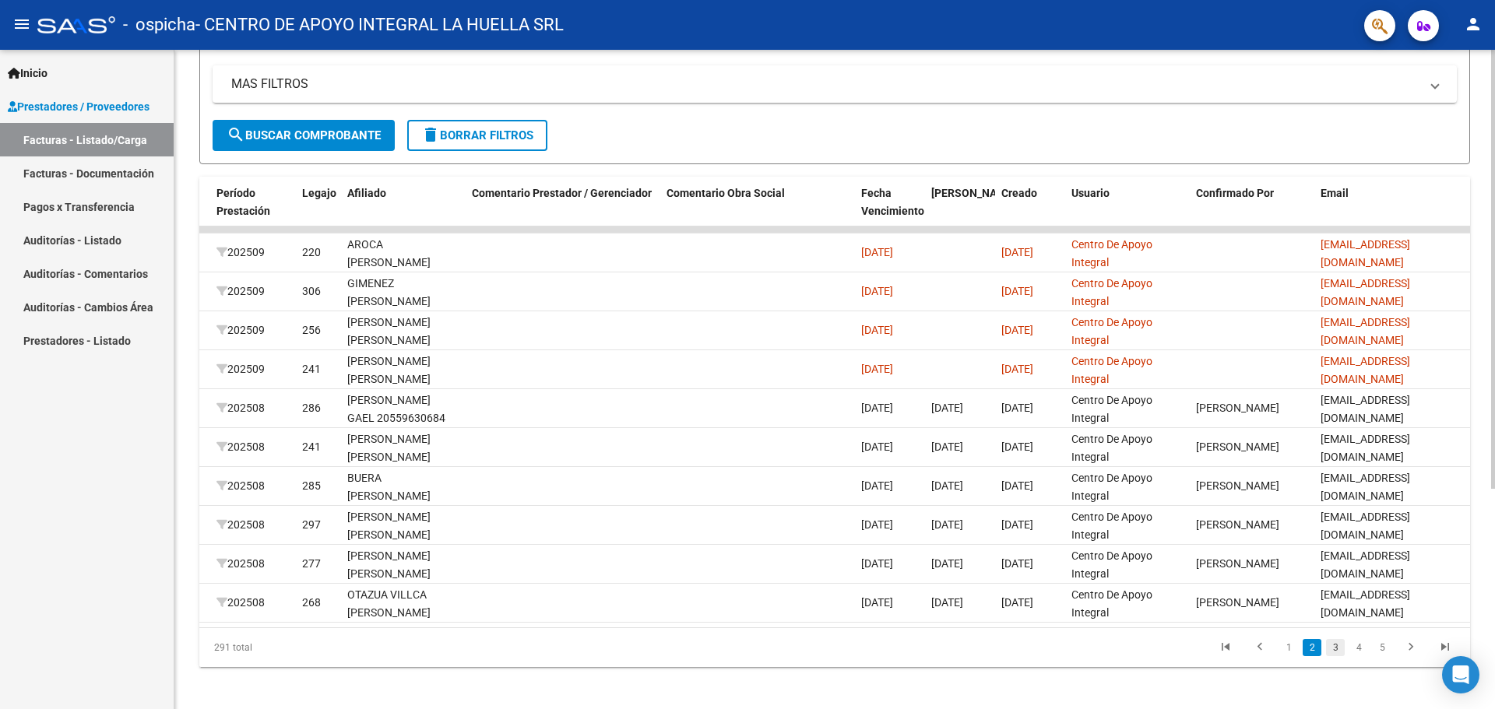
click at [1339, 657] on link "3" at bounding box center [1335, 647] width 19 height 17
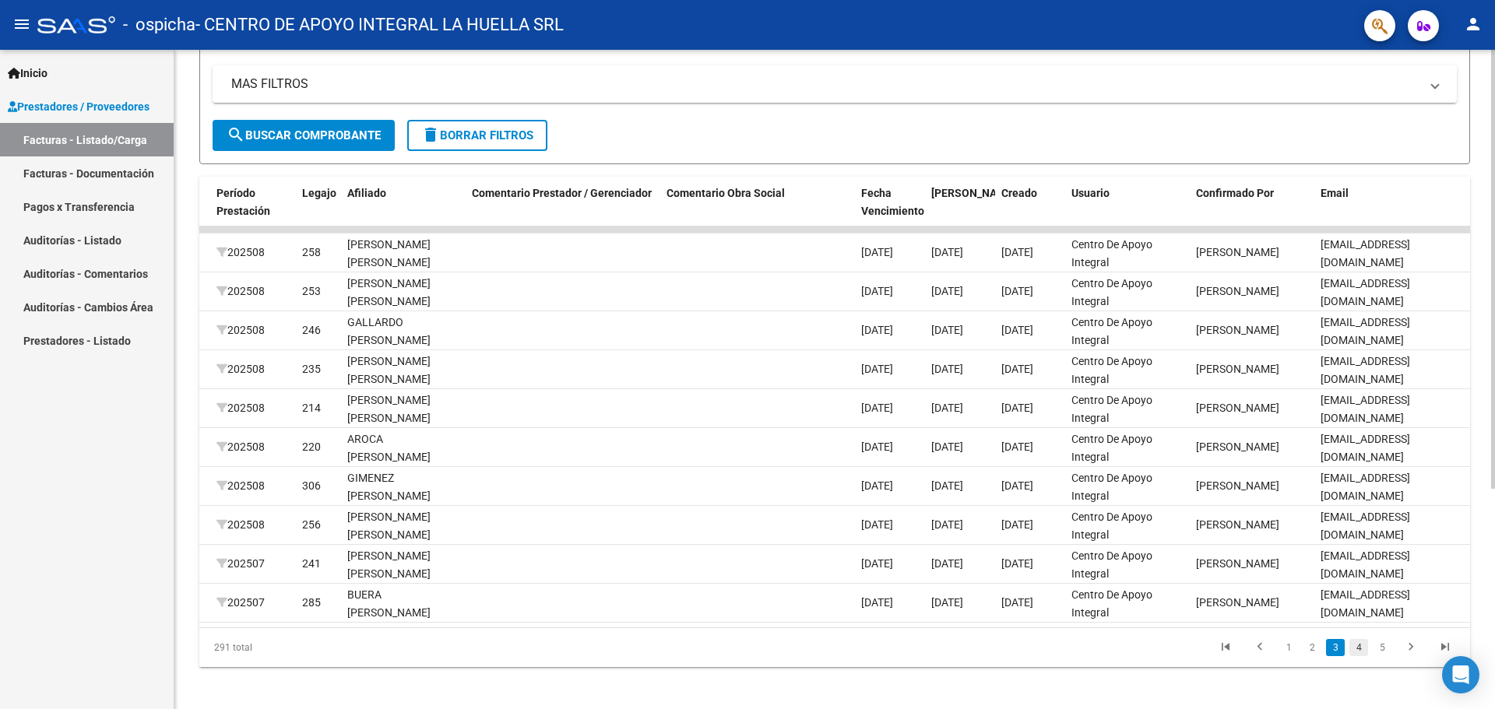
click at [1354, 657] on link "4" at bounding box center [1359, 647] width 19 height 17
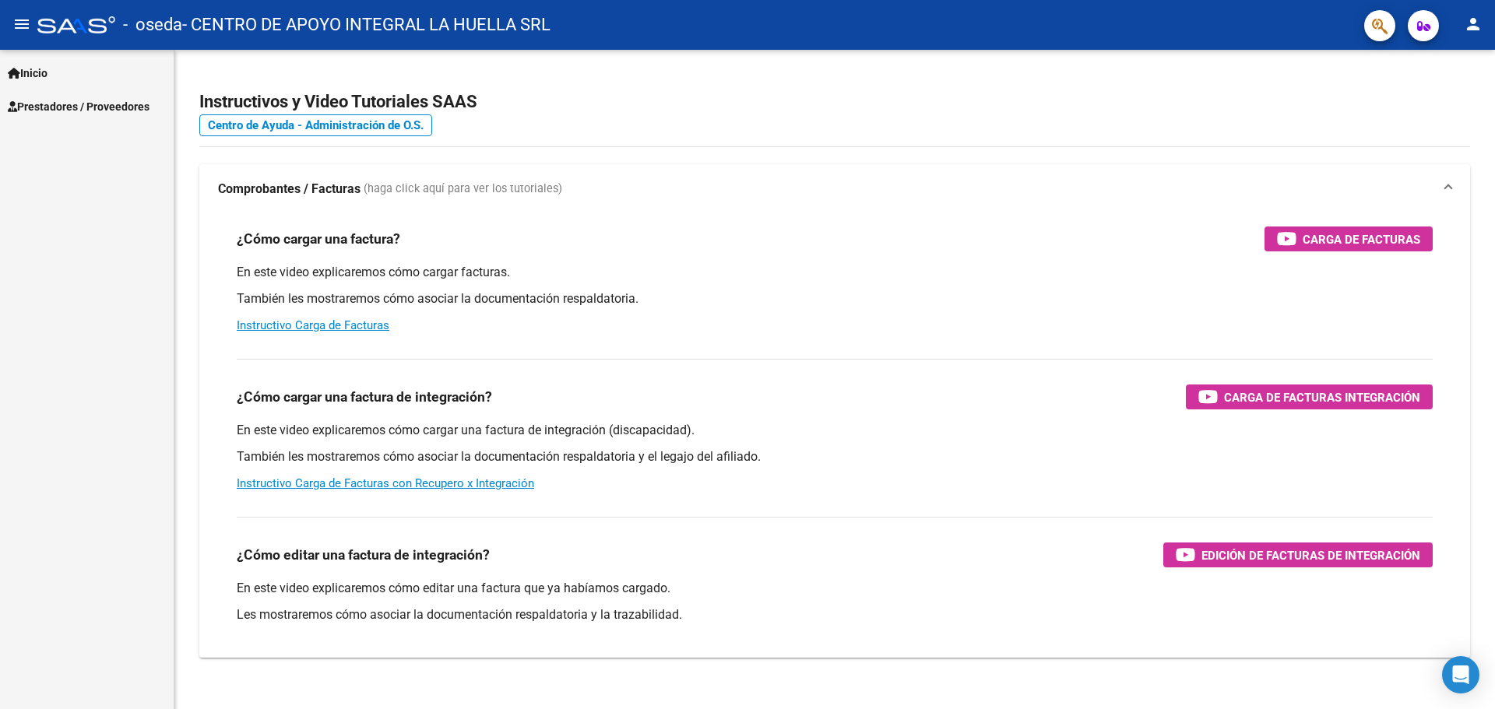
click at [118, 114] on span "Prestadores / Proveedores" at bounding box center [79, 106] width 142 height 17
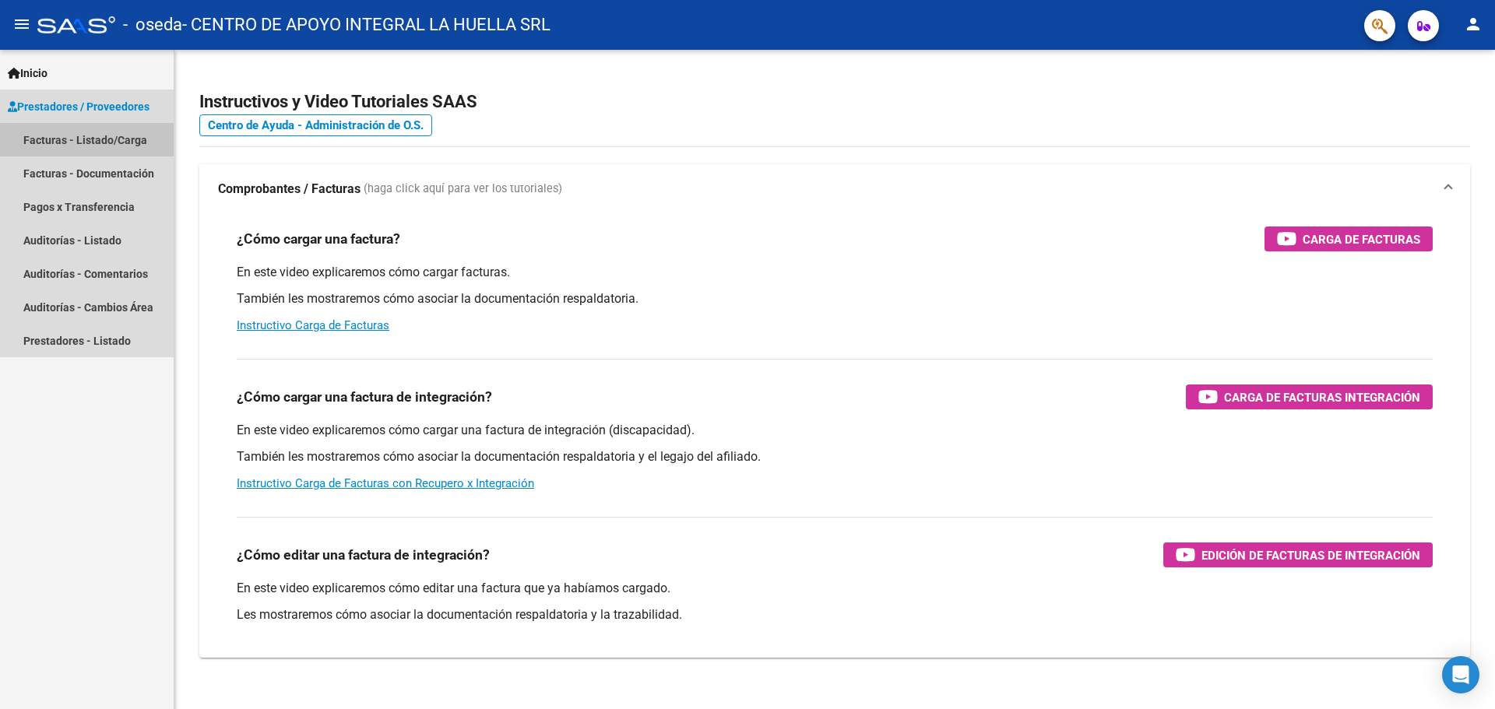
click at [116, 132] on link "Facturas - Listado/Carga" at bounding box center [87, 139] width 174 height 33
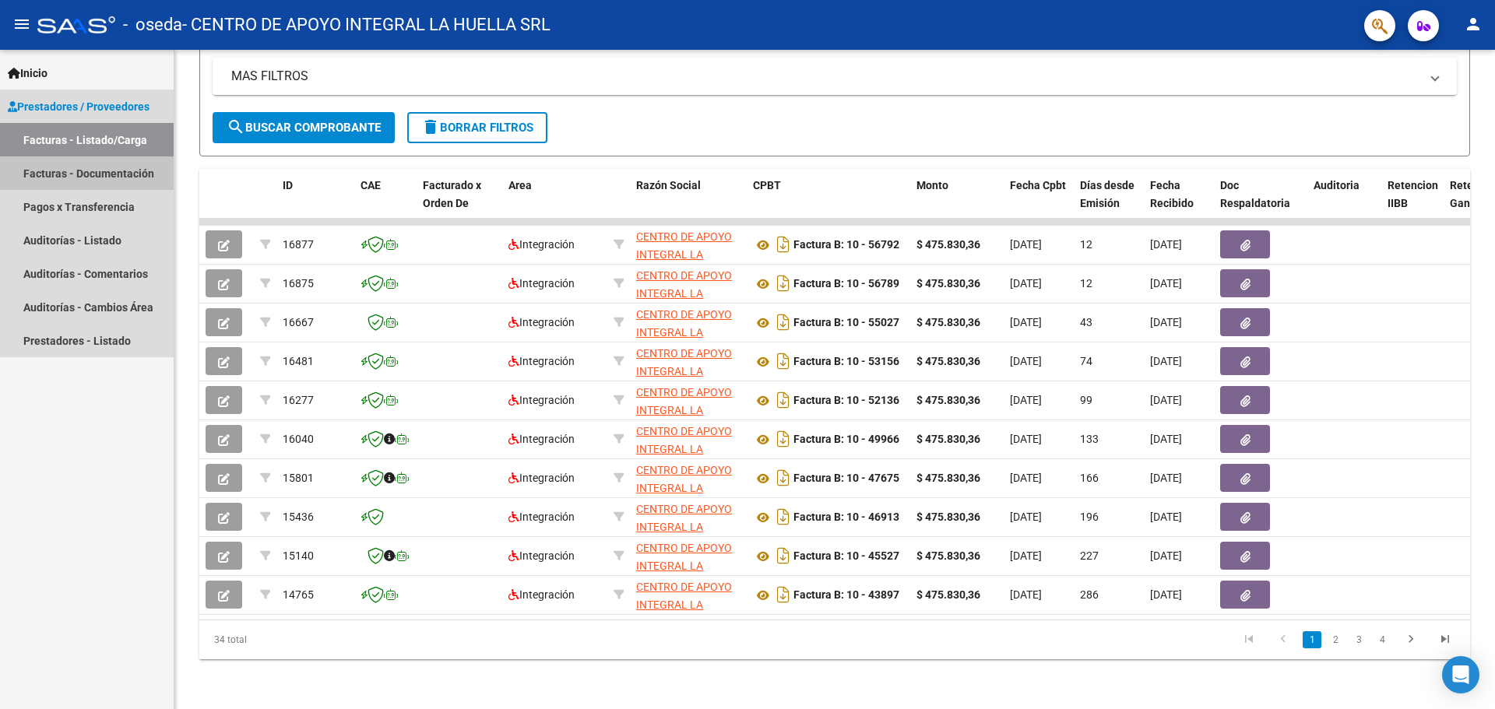
click at [77, 174] on link "Facturas - Documentación" at bounding box center [87, 173] width 174 height 33
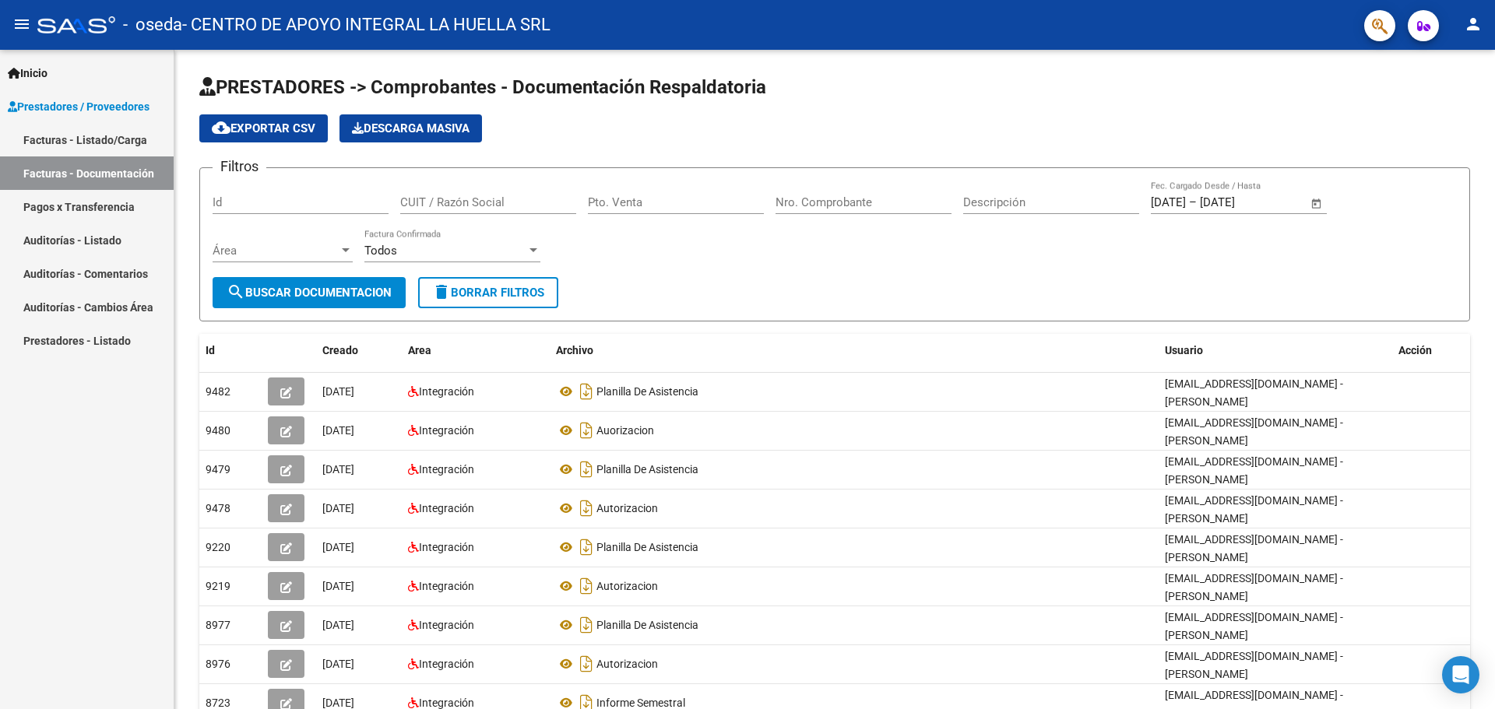
click at [62, 206] on link "Pagos x Transferencia" at bounding box center [87, 206] width 174 height 33
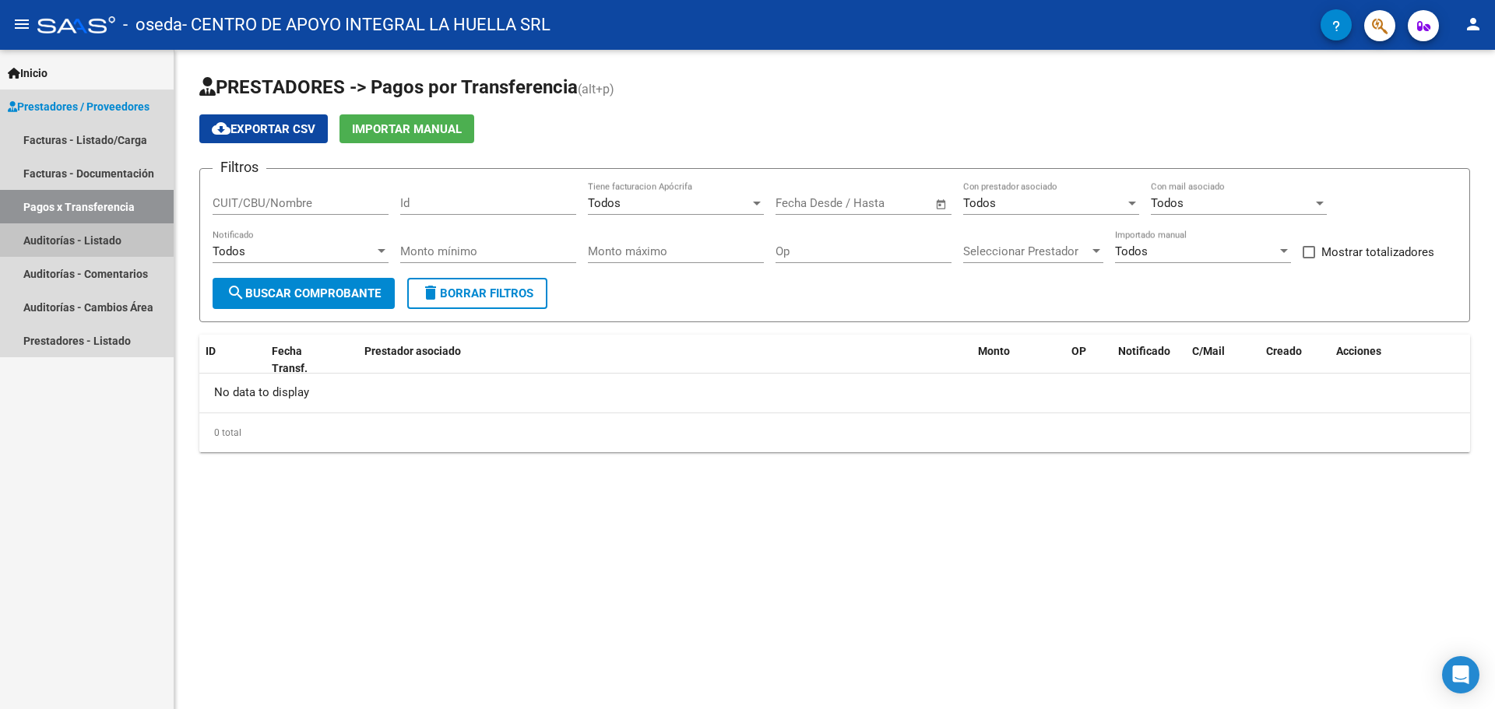
click at [64, 227] on link "Auditorías - Listado" at bounding box center [87, 240] width 174 height 33
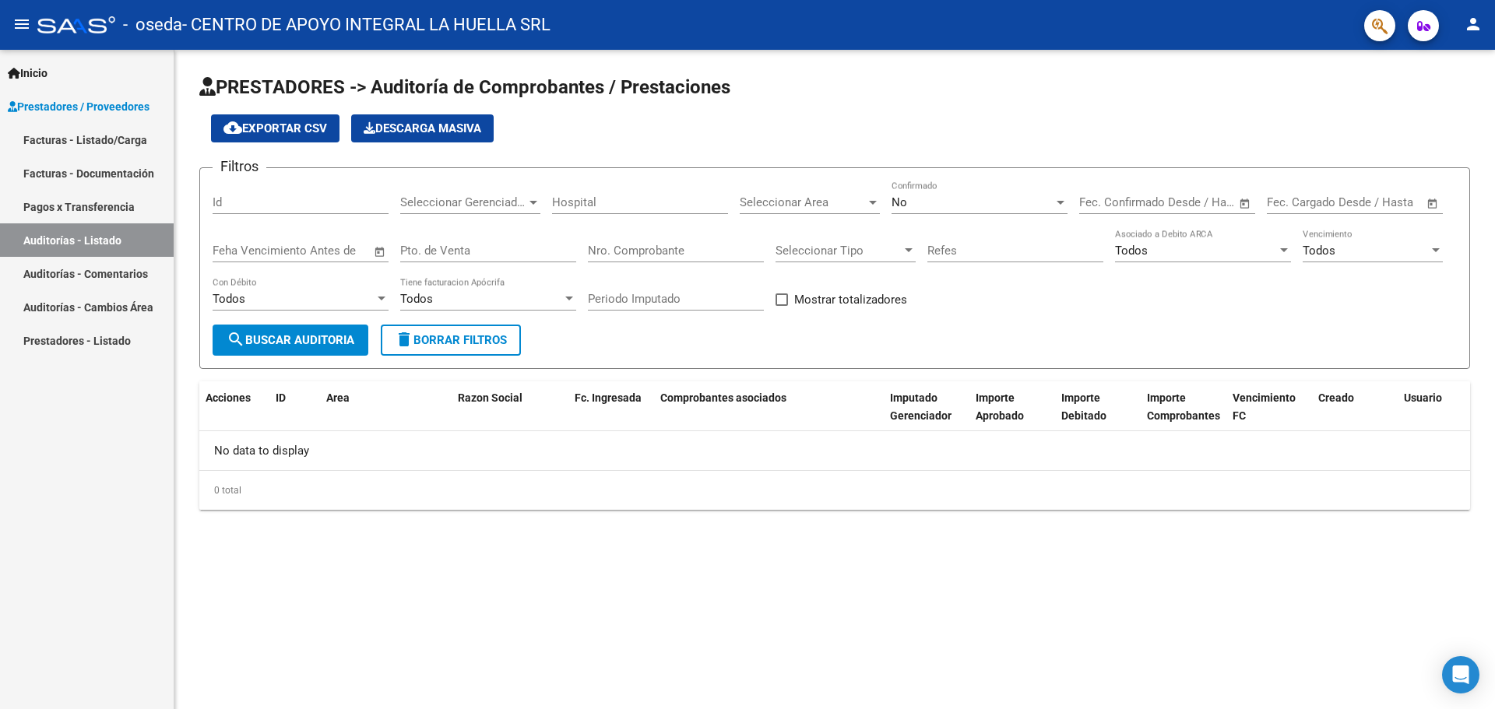
click at [75, 267] on link "Auditorías - Comentarios" at bounding box center [87, 273] width 174 height 33
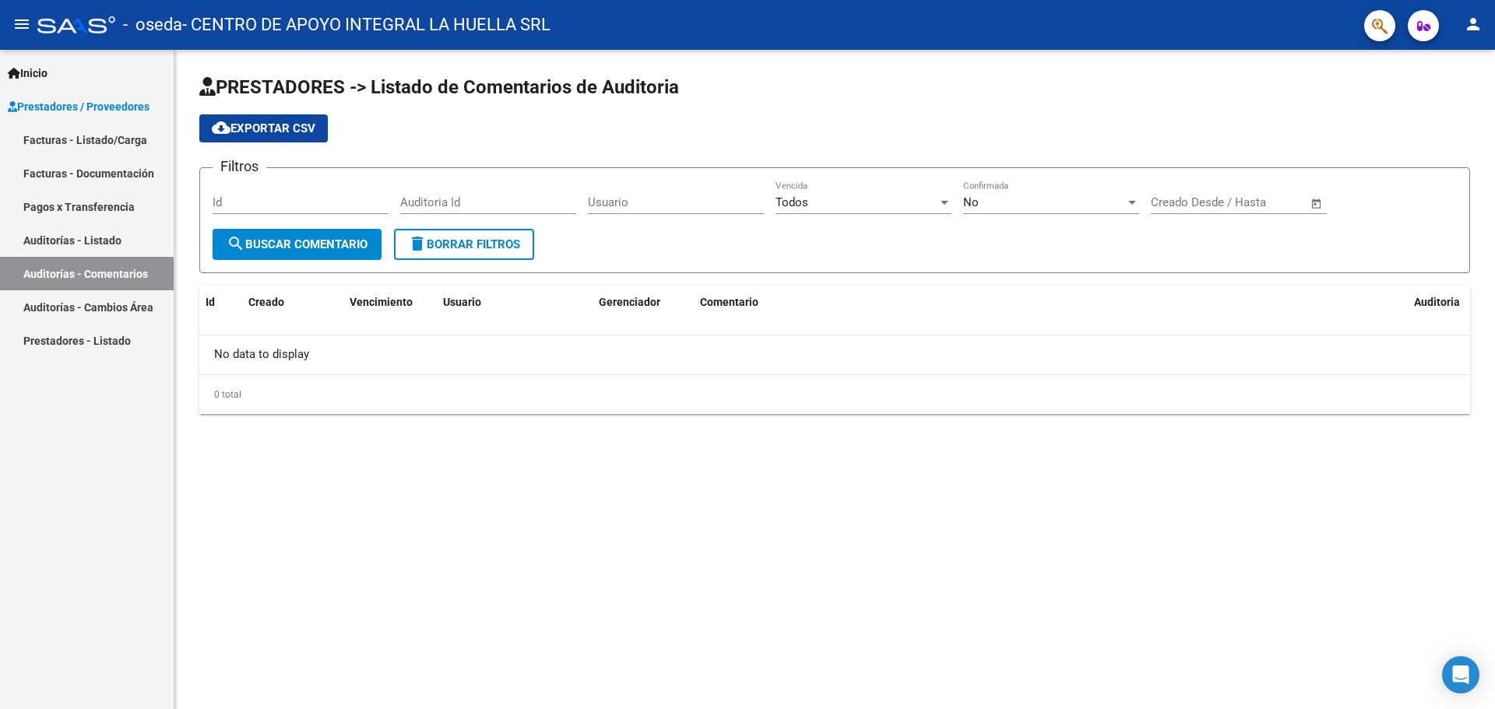
click at [78, 294] on link "Auditorías - Cambios Área" at bounding box center [87, 306] width 174 height 33
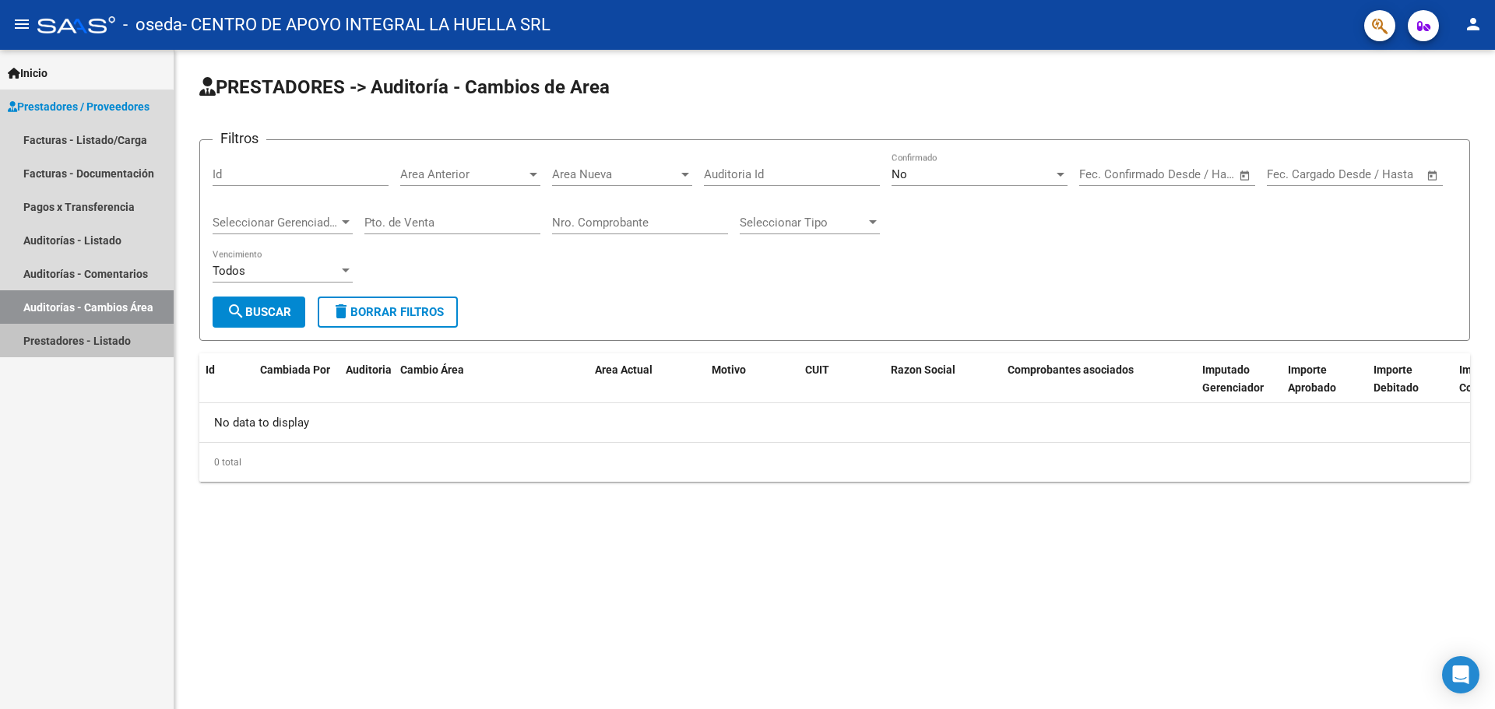
click at [70, 340] on link "Prestadores - Listado" at bounding box center [87, 340] width 174 height 33
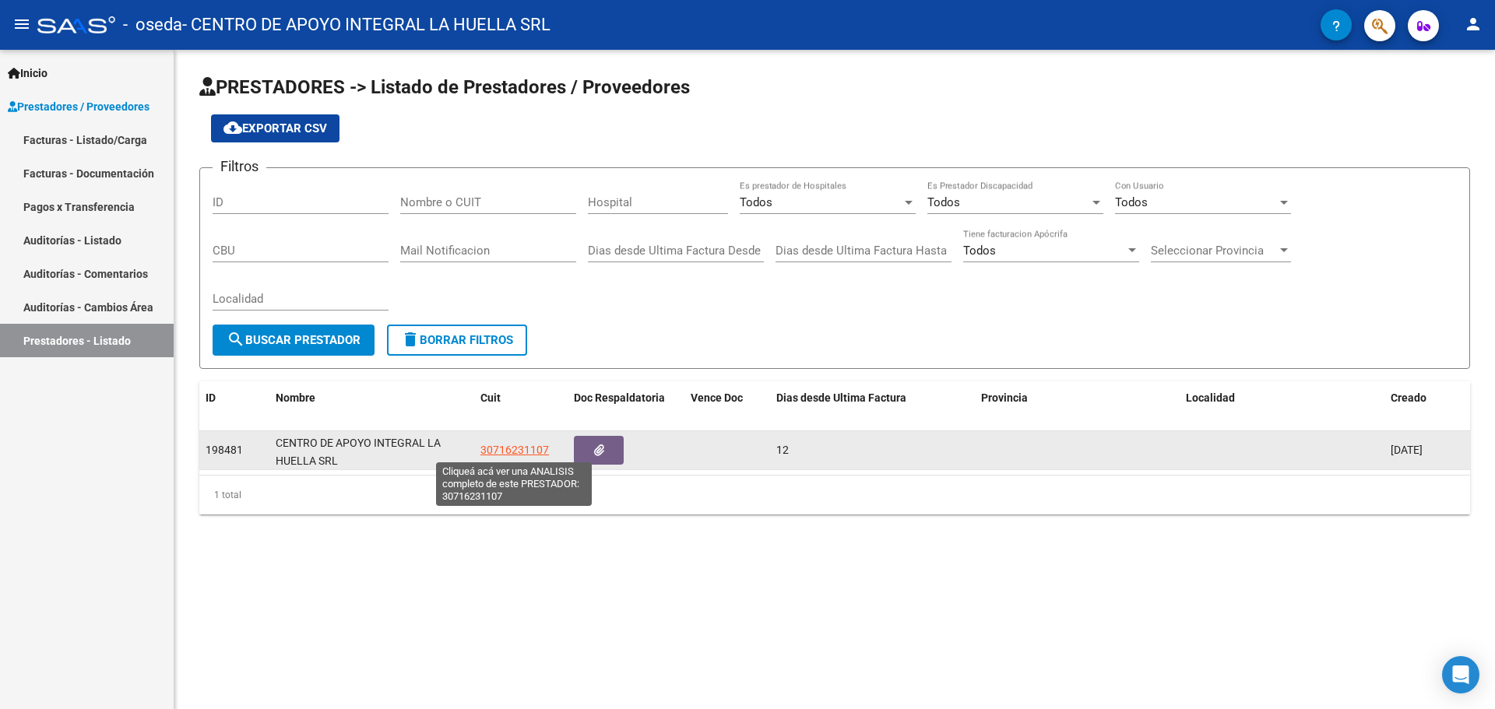
click at [503, 448] on span "30716231107" at bounding box center [515, 450] width 69 height 12
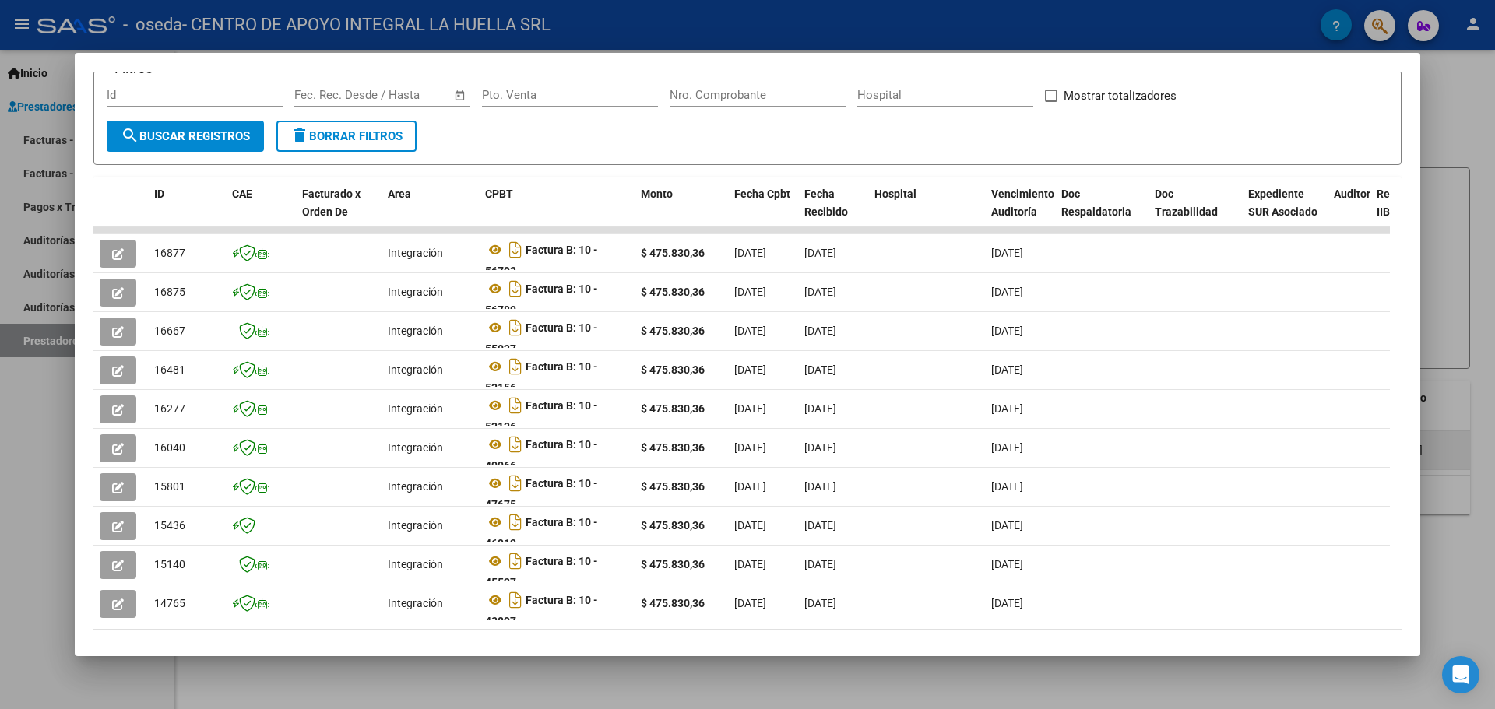
scroll to position [306, 0]
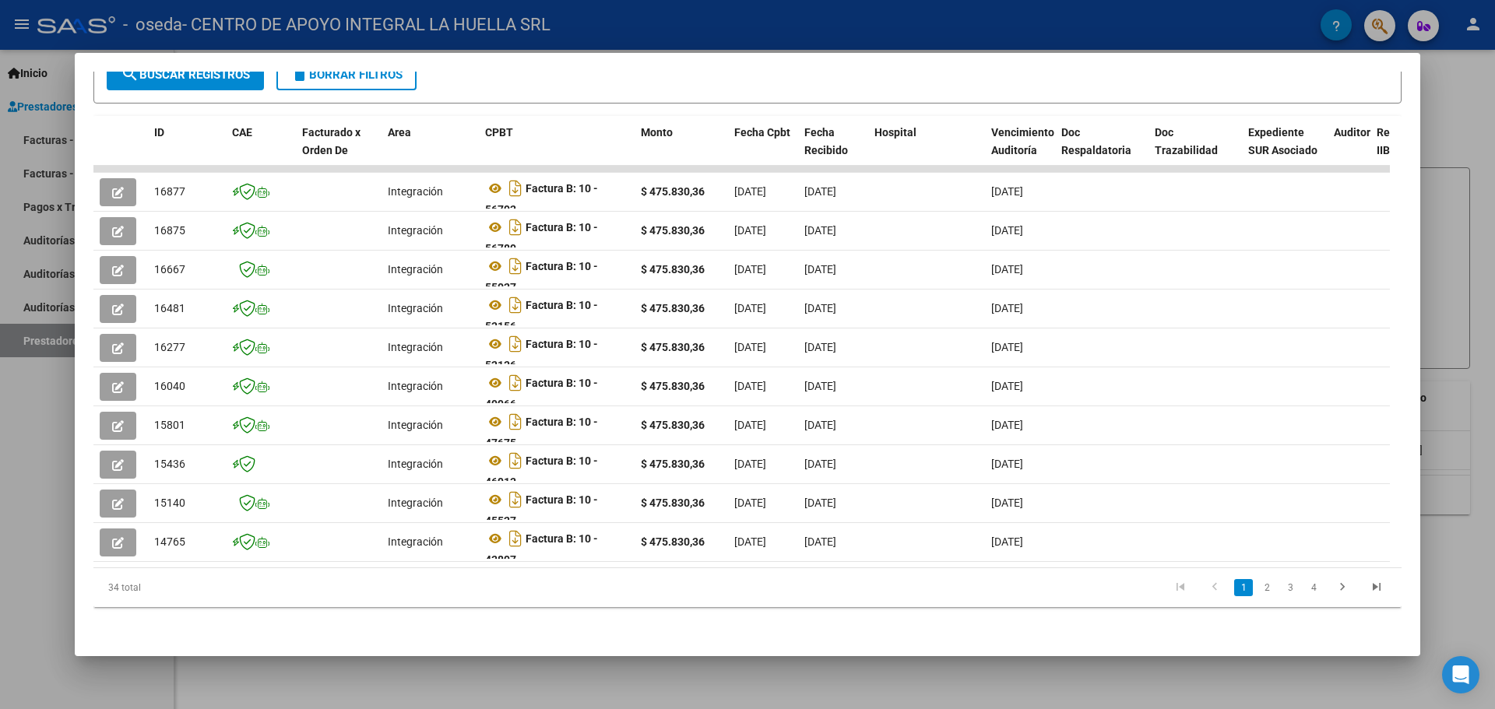
click at [1210, 32] on div at bounding box center [747, 354] width 1495 height 709
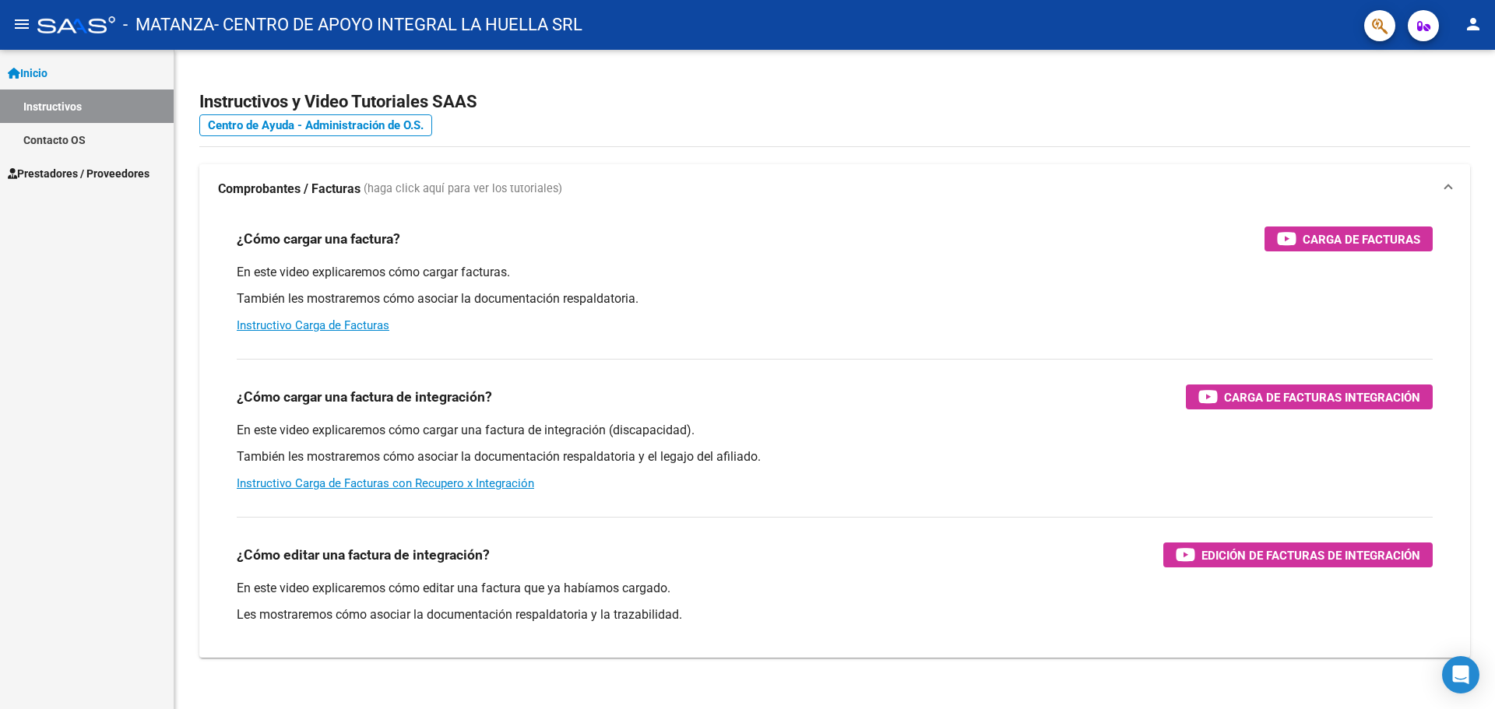
click at [71, 178] on span "Prestadores / Proveedores" at bounding box center [79, 173] width 142 height 17
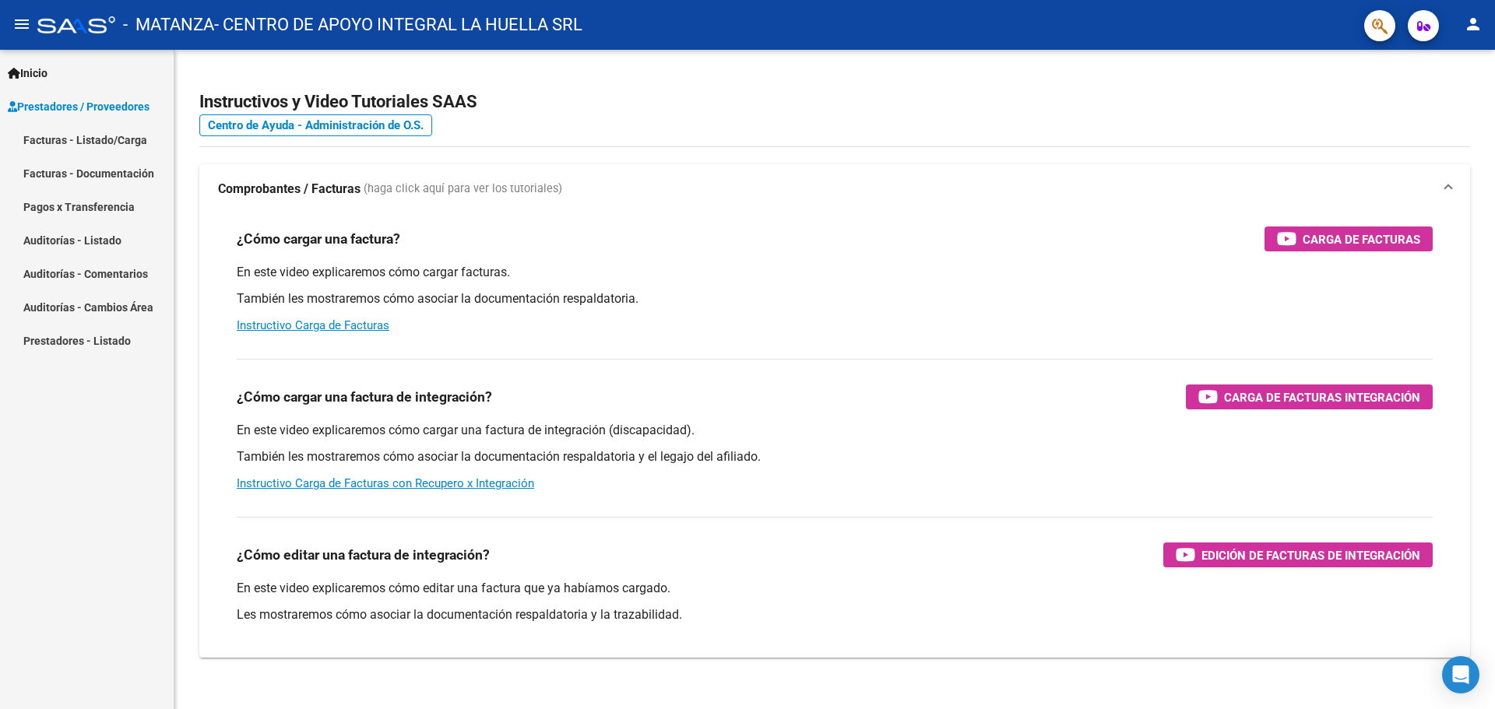
click at [90, 163] on link "Facturas - Documentación" at bounding box center [87, 173] width 174 height 33
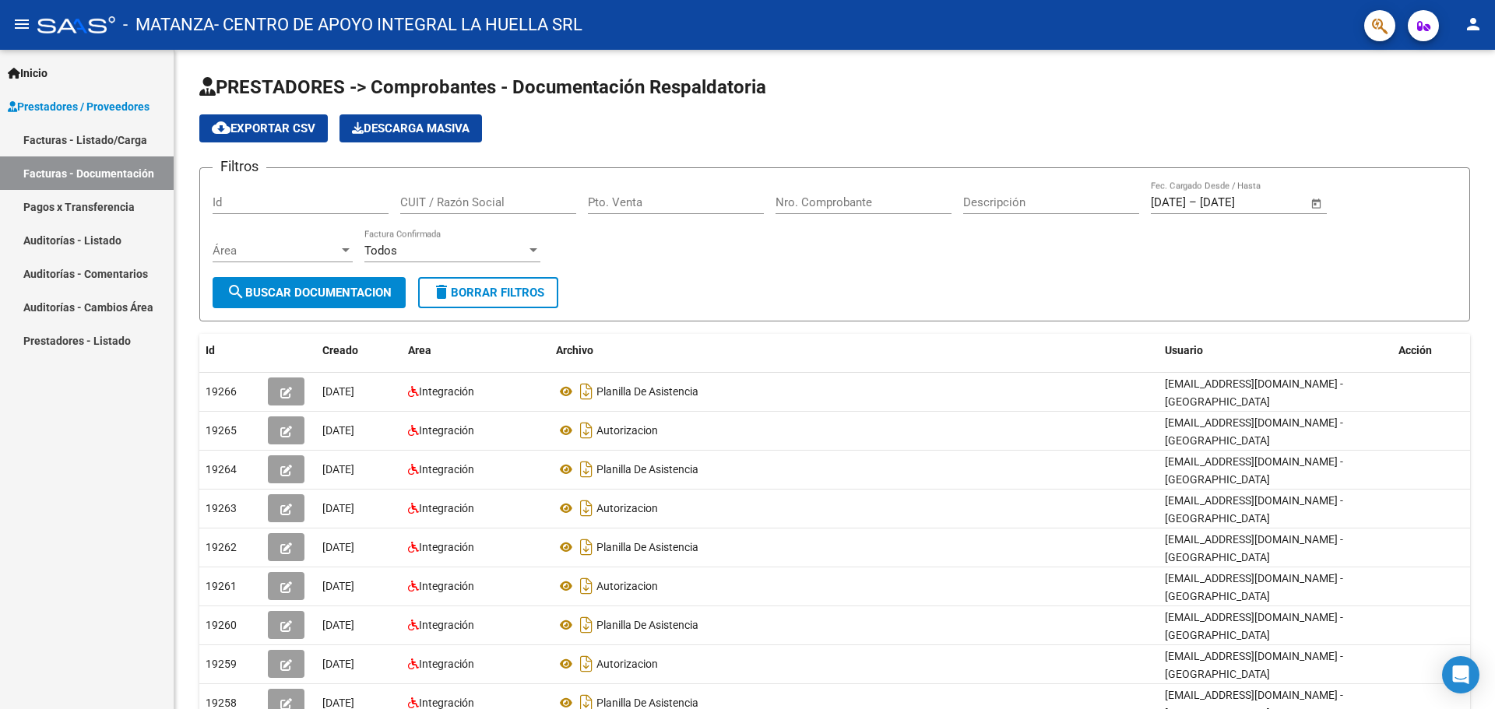
click at [97, 209] on link "Pagos x Transferencia" at bounding box center [87, 206] width 174 height 33
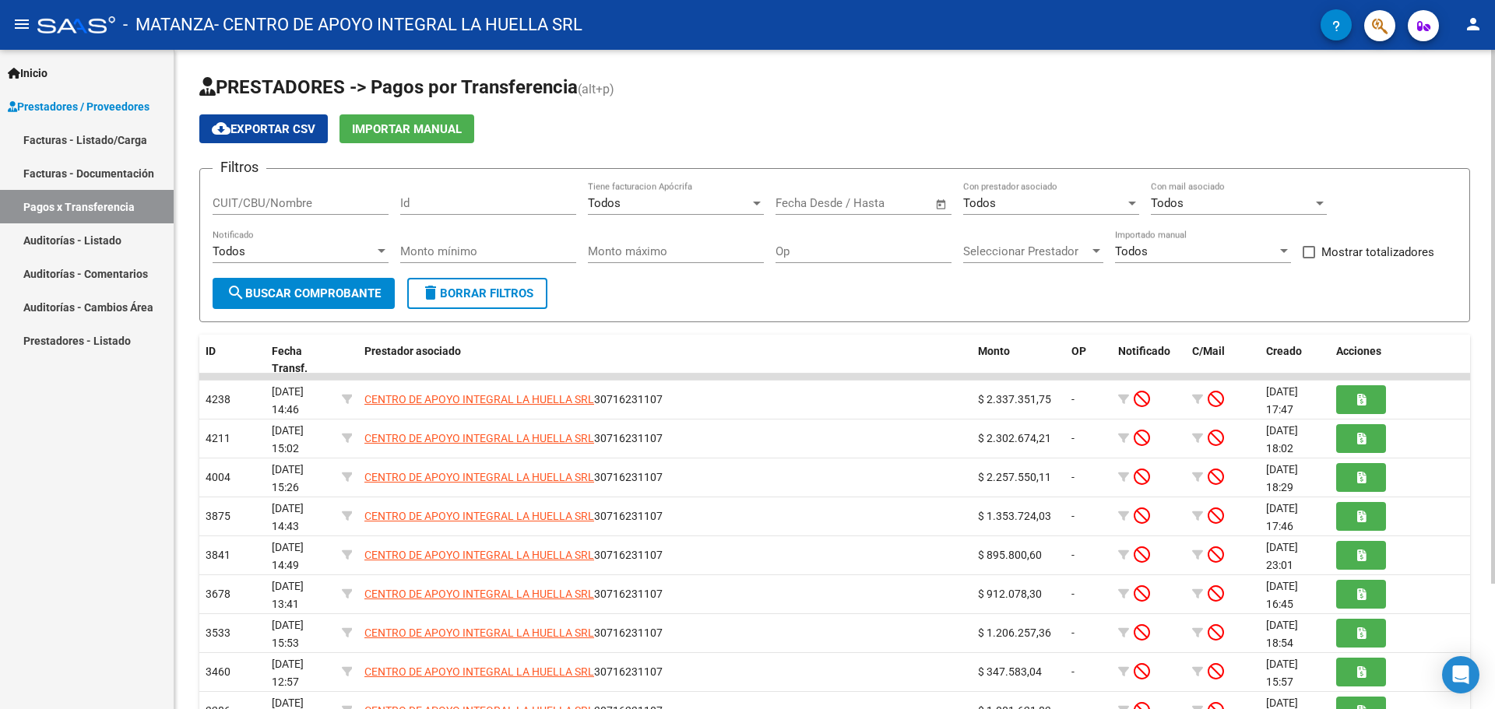
scroll to position [155, 0]
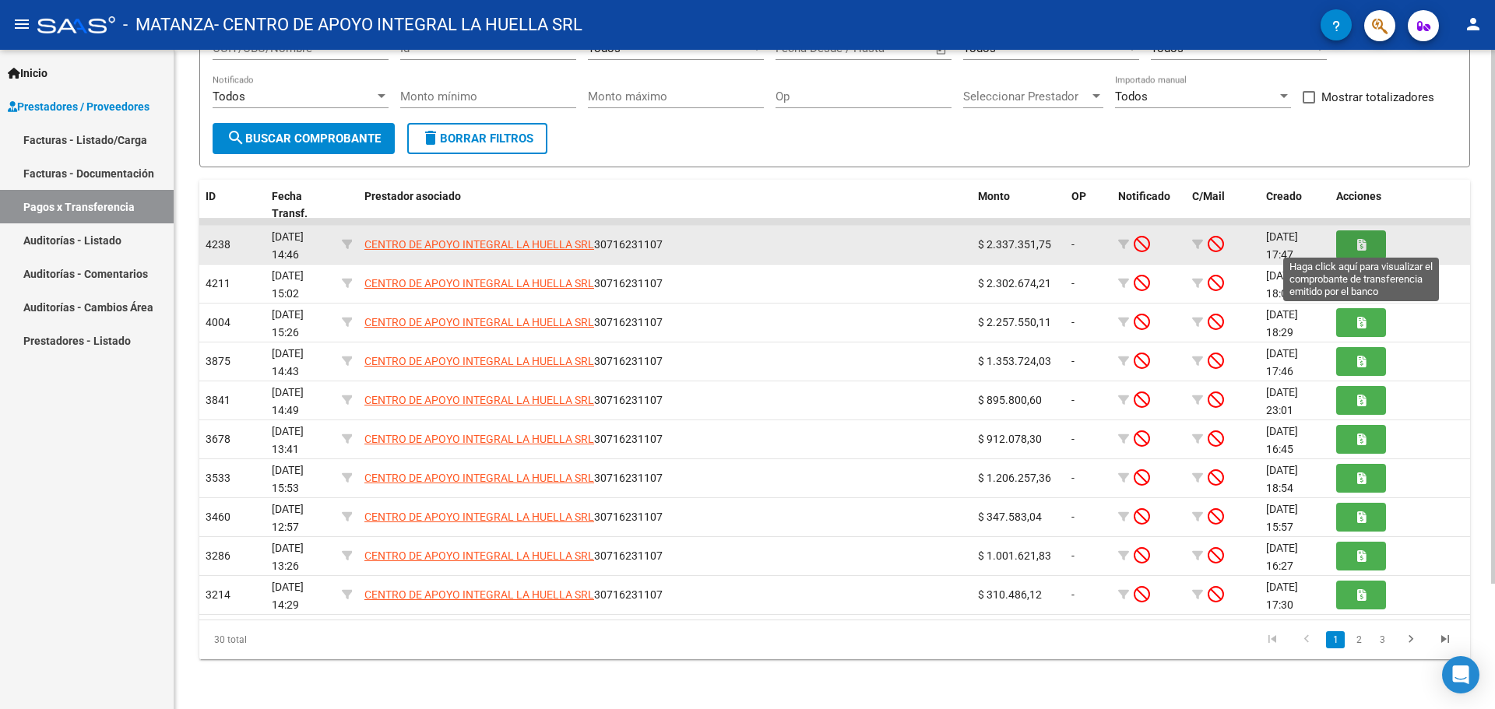
click at [1352, 248] on button "button" at bounding box center [1361, 245] width 50 height 29
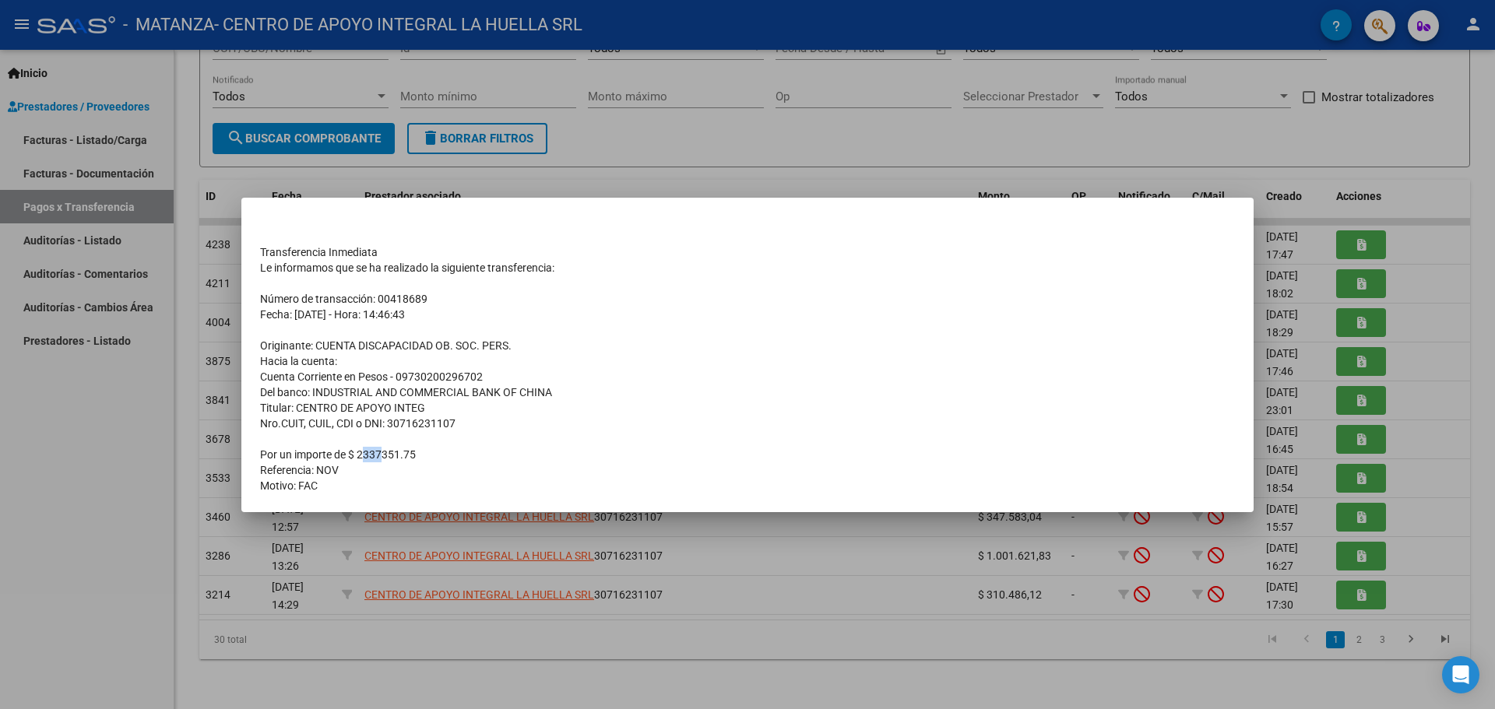
drag, startPoint x: 380, startPoint y: 453, endPoint x: 364, endPoint y: 451, distance: 15.8
click at [364, 451] on td "Por un importe de $ 2337351.75" at bounding box center [747, 455] width 975 height 16
click at [826, 188] on div at bounding box center [747, 354] width 1495 height 709
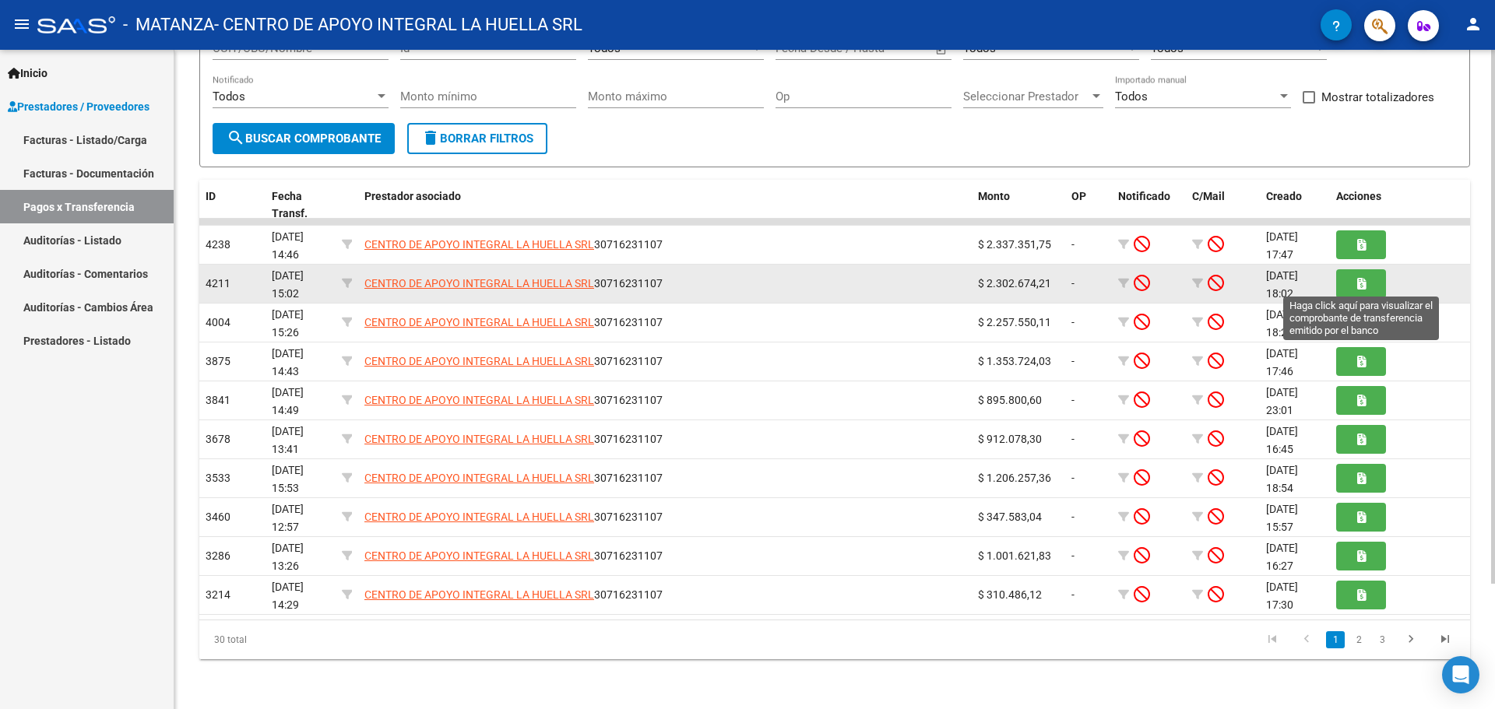
click at [1373, 292] on button "button" at bounding box center [1361, 283] width 50 height 29
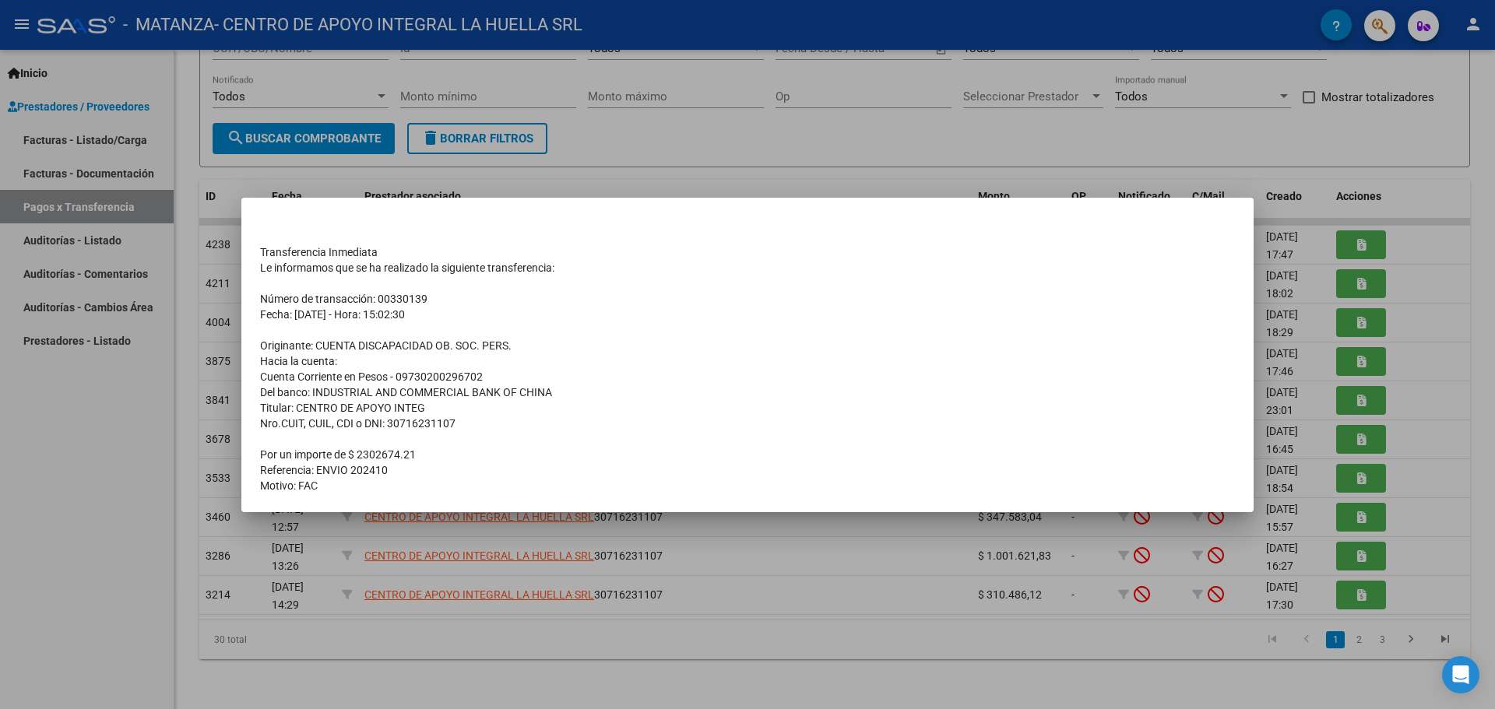
drag, startPoint x: 332, startPoint y: 488, endPoint x: 255, endPoint y: 272, distance: 228.8
click at [255, 272] on mat-dialog-content "Transferencia Inmediata Le informamos que se ha realizado la siguiente transfer…" at bounding box center [747, 355] width 1012 height 277
copy div "Transferencia Inmediata Le informamos que se ha realizado la siguiente transfer…"
click at [504, 445] on td at bounding box center [747, 439] width 975 height 16
click at [1280, 322] on div at bounding box center [747, 354] width 1495 height 709
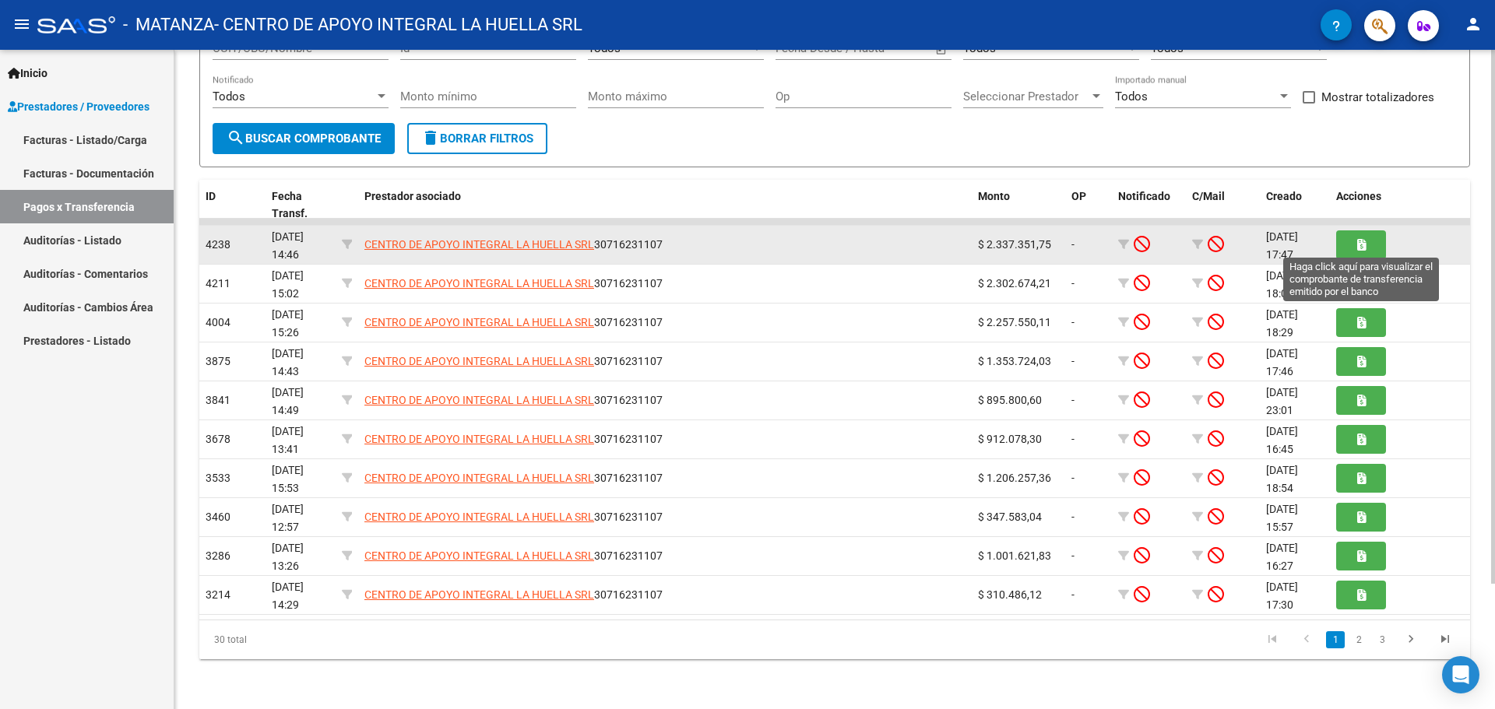
click at [1348, 251] on button "button" at bounding box center [1361, 245] width 50 height 29
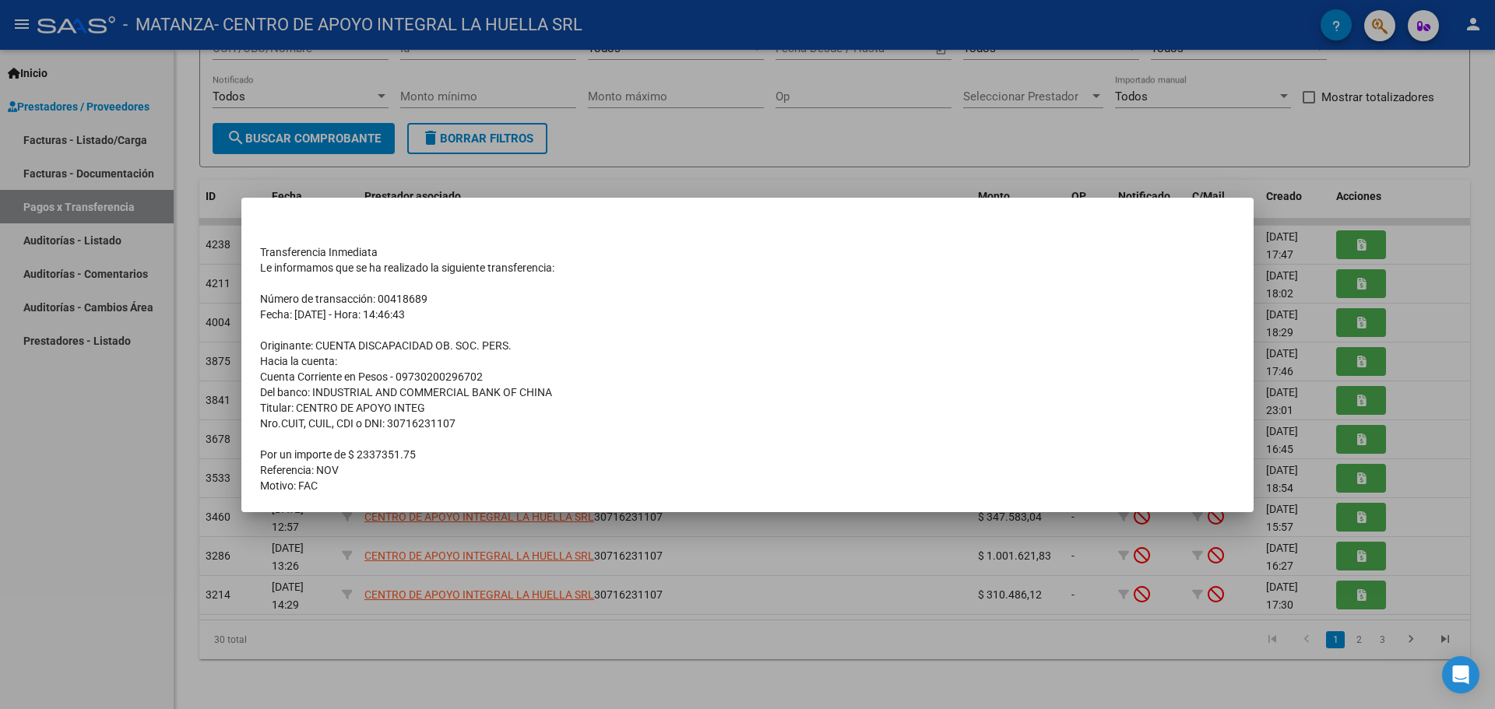
drag, startPoint x: 333, startPoint y: 490, endPoint x: 257, endPoint y: 309, distance: 195.8
click at [257, 309] on mat-dialog-content "Transferencia Inmediata Le informamos que se ha realizado la siguiente transfer…" at bounding box center [747, 355] width 1012 height 277
copy div "Transferencia Inmediata Le informamos que se ha realizado la siguiente transfer…"
